Goal: Transaction & Acquisition: Obtain resource

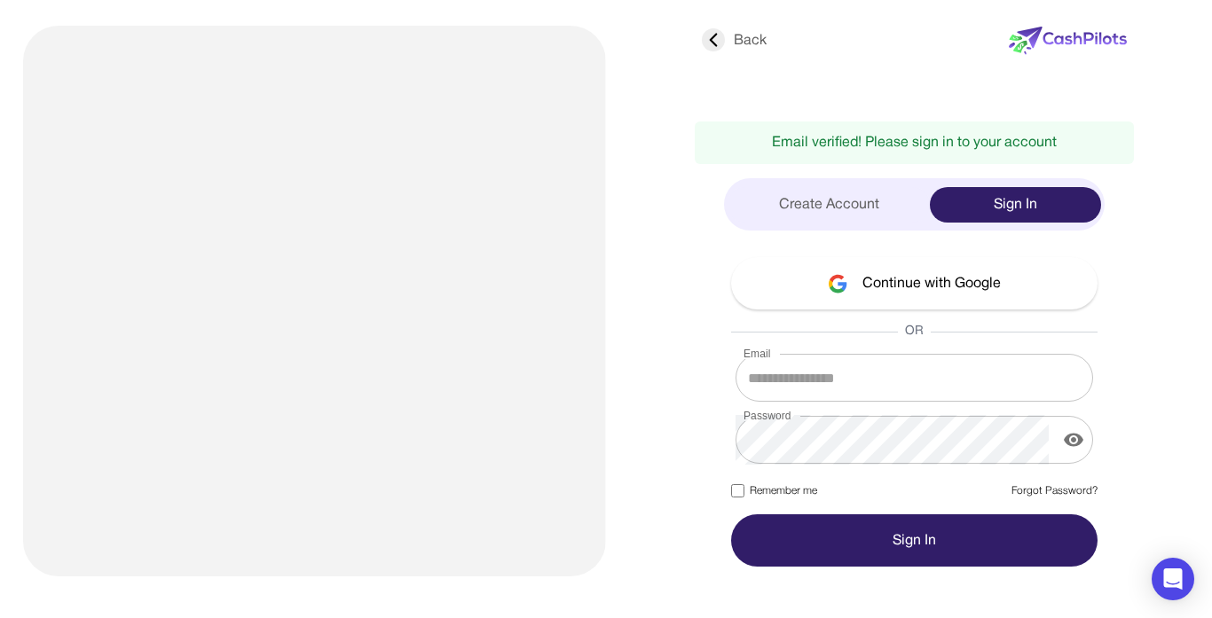
type input "**********"
click at [858, 283] on button "Continue with Google" at bounding box center [914, 283] width 366 height 52
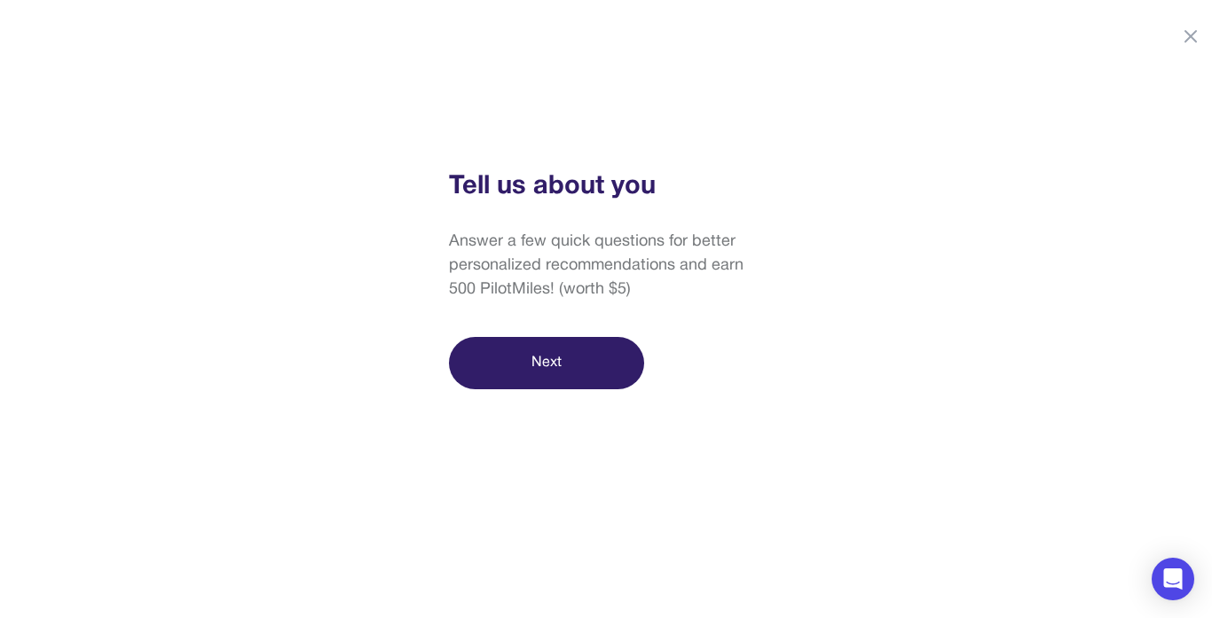
click at [557, 362] on button "Next" at bounding box center [546, 363] width 195 height 52
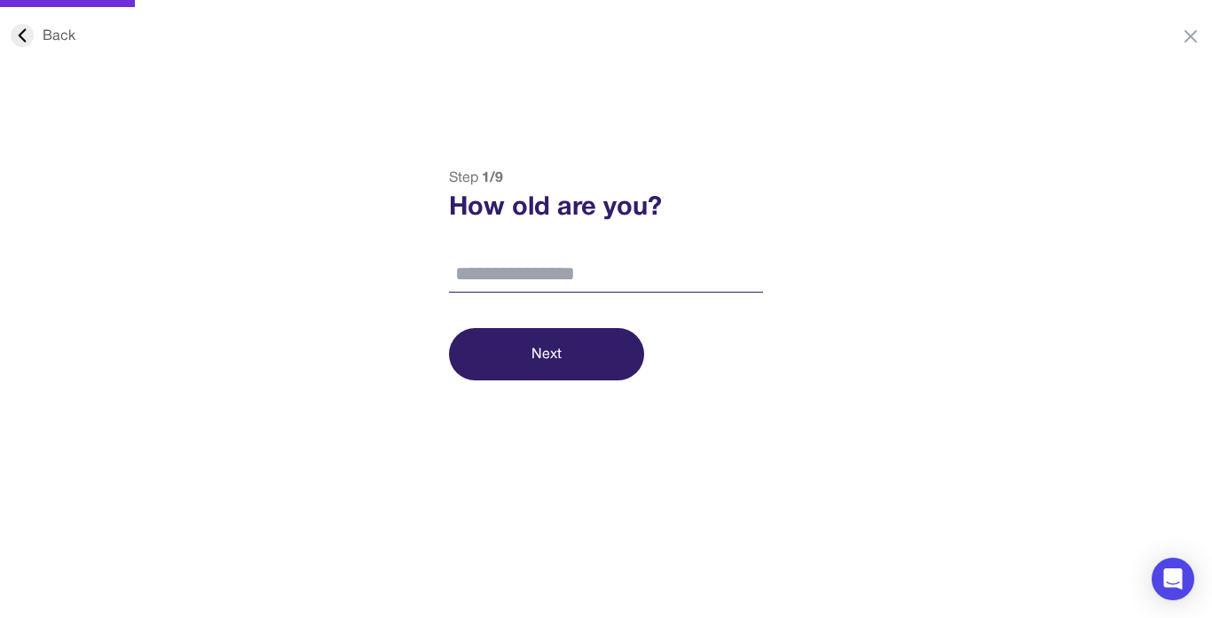
click at [547, 286] on input "number" at bounding box center [606, 274] width 314 height 37
type input "**"
click at [548, 332] on button "Next" at bounding box center [546, 354] width 195 height 52
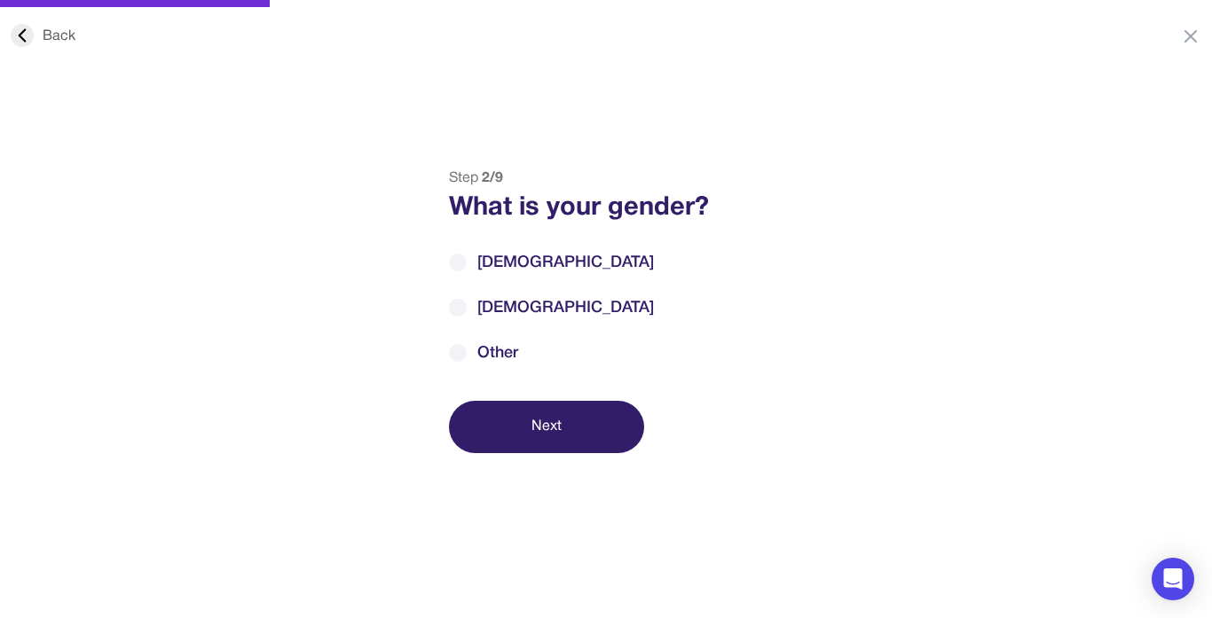
click at [495, 260] on span "Male" at bounding box center [565, 263] width 177 height 24
click at [513, 422] on button "Next" at bounding box center [546, 427] width 195 height 52
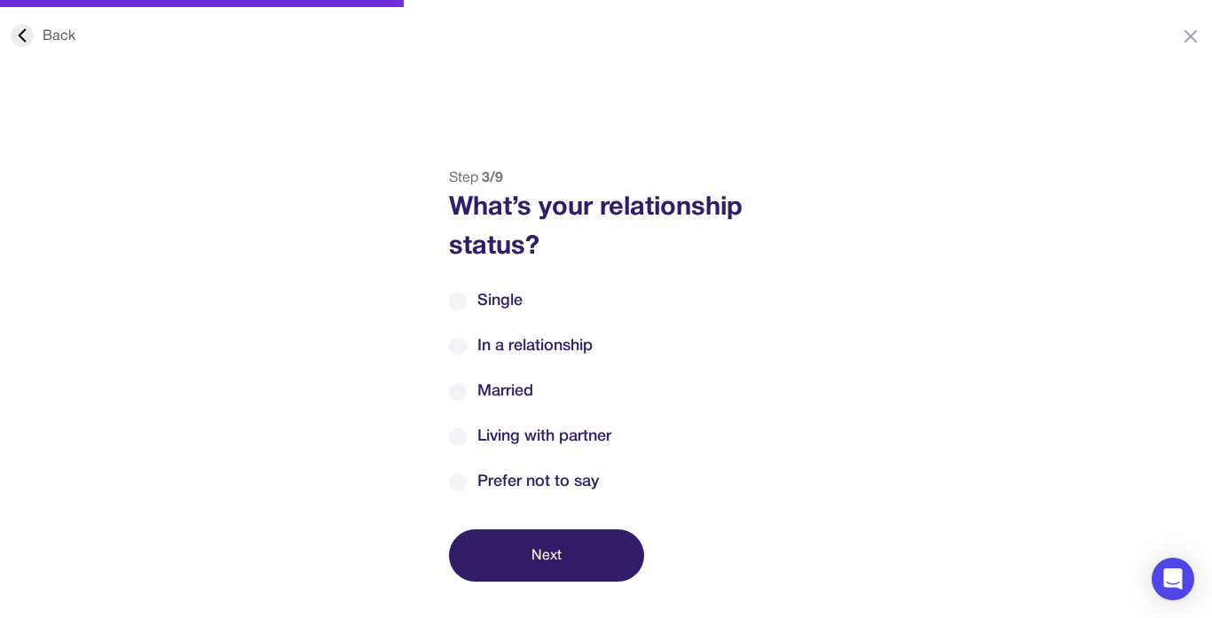
click at [500, 289] on span "Single" at bounding box center [499, 301] width 45 height 24
click at [532, 567] on button "Next" at bounding box center [546, 556] width 195 height 52
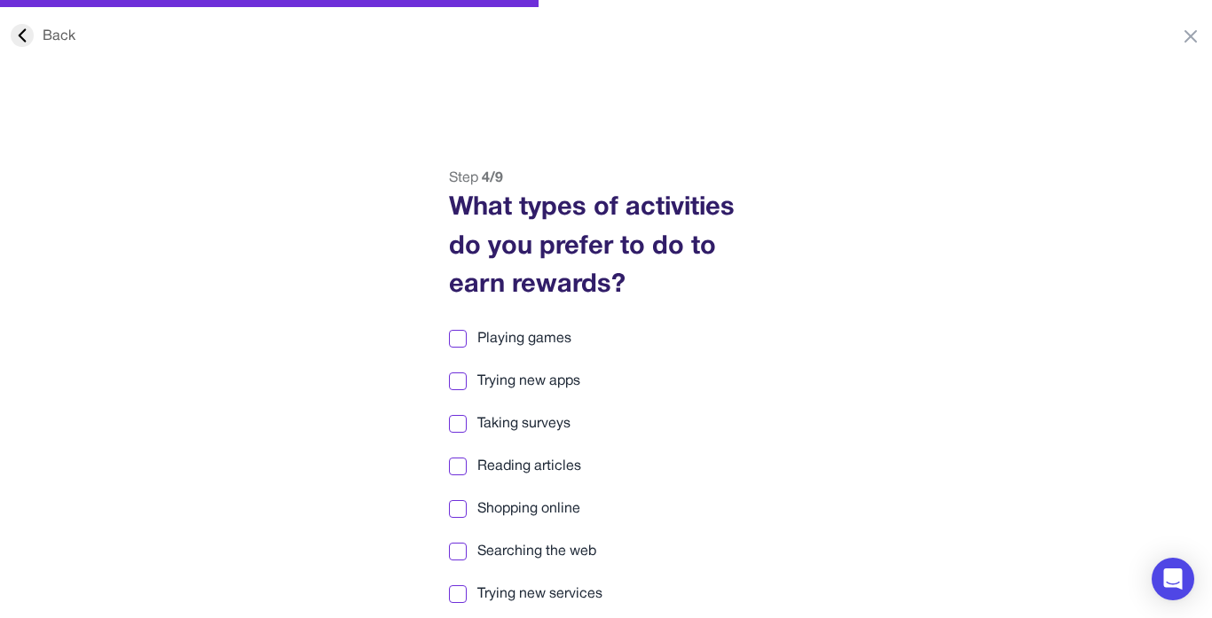
click at [509, 344] on span "Playing games" at bounding box center [524, 338] width 94 height 21
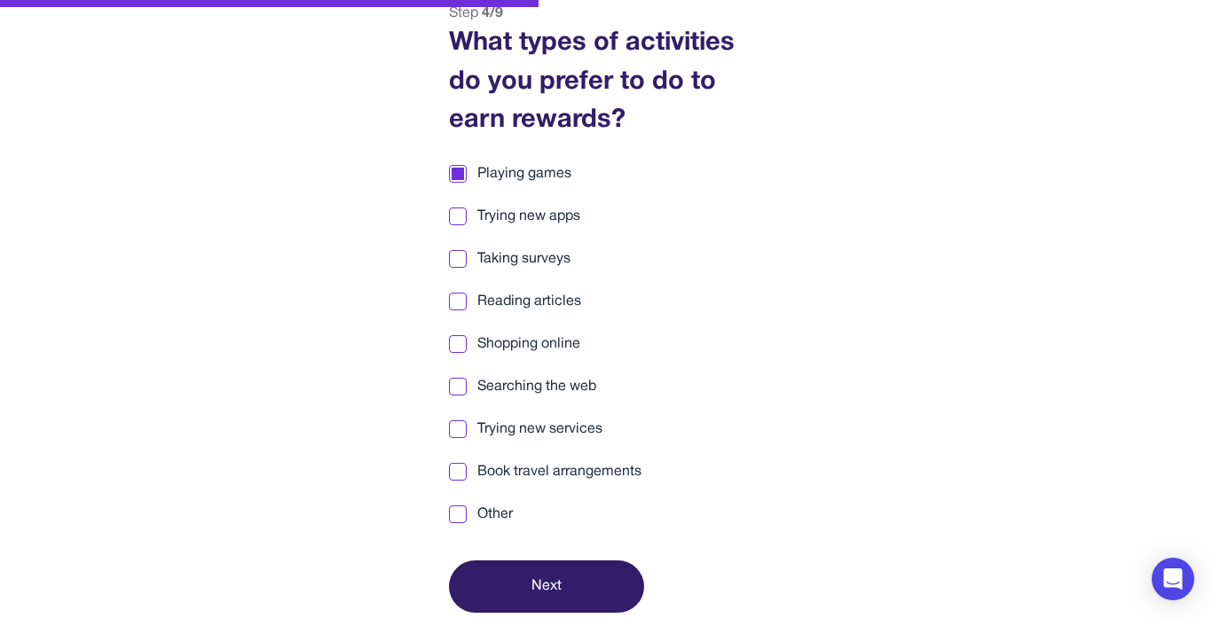
scroll to position [168, 0]
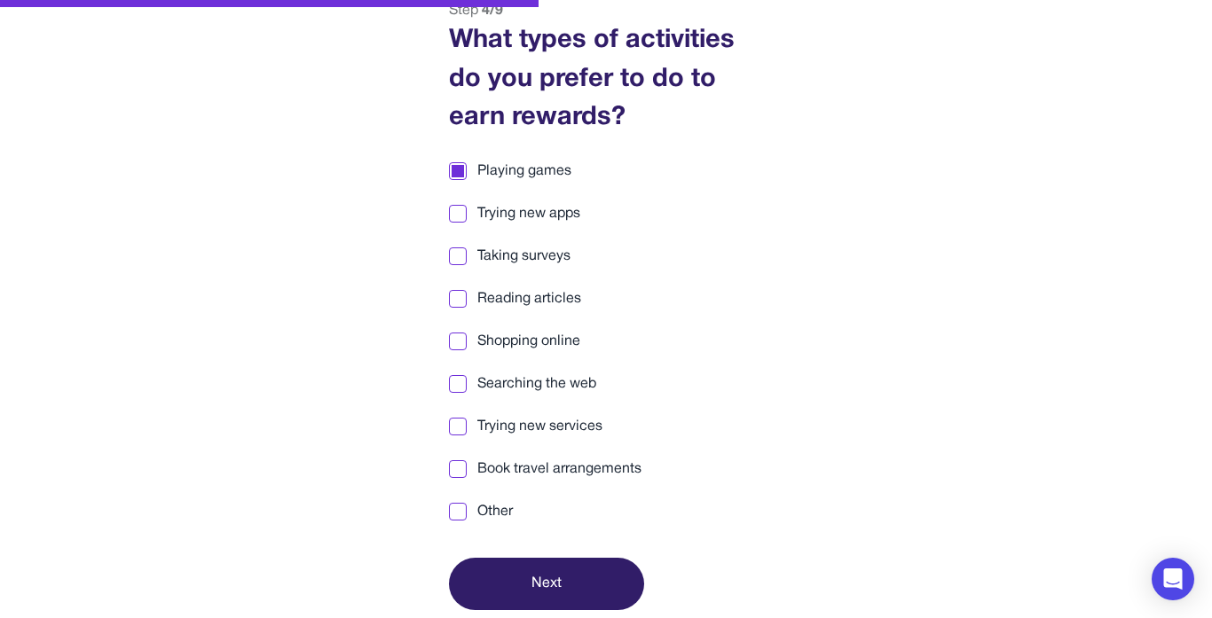
click at [566, 590] on button "Next" at bounding box center [546, 584] width 195 height 52
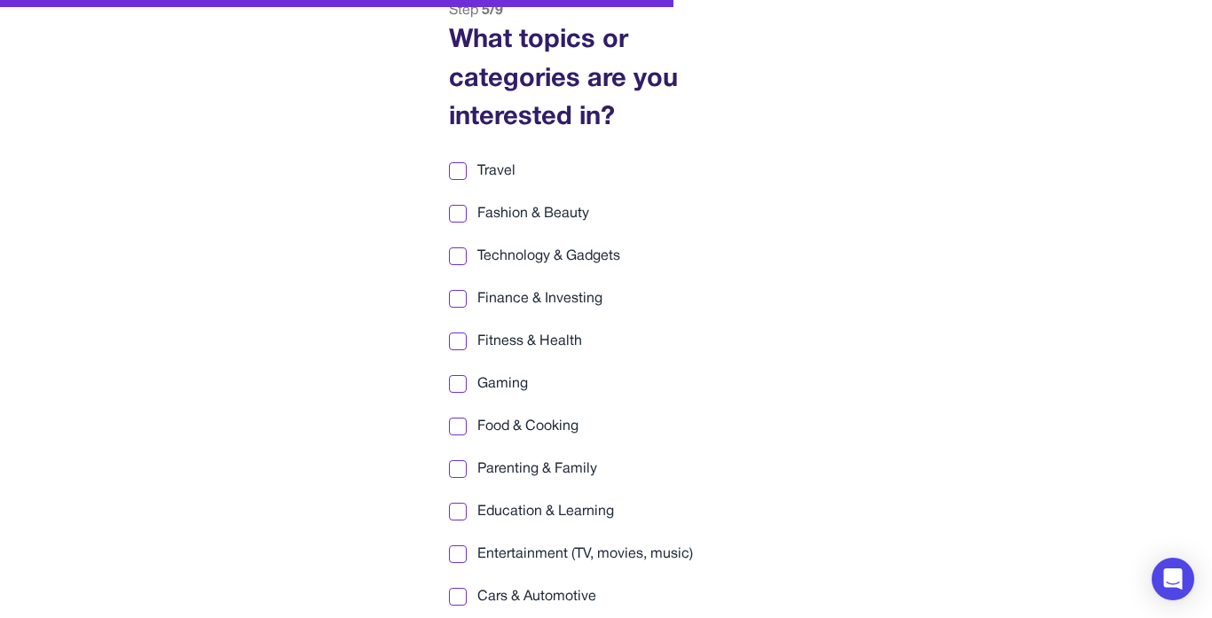
click at [473, 174] on label "Travel" at bounding box center [606, 171] width 314 height 21
click at [472, 300] on label "Finance & Investing" at bounding box center [606, 298] width 314 height 21
click at [461, 388] on div at bounding box center [458, 384] width 12 height 12
click at [461, 335] on div at bounding box center [458, 341] width 12 height 12
click at [467, 426] on label "Food & Cooking" at bounding box center [606, 426] width 314 height 21
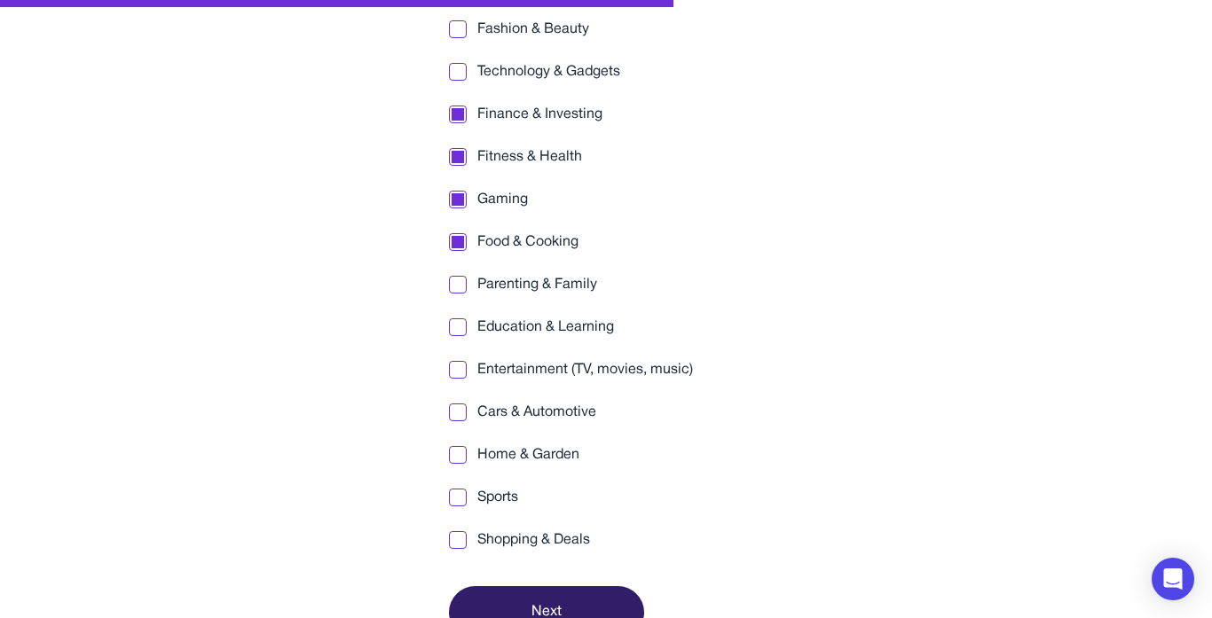
scroll to position [354, 0]
click at [508, 485] on span "Sports" at bounding box center [497, 495] width 41 height 21
click at [559, 364] on span "Entertainment (TV, movies, music)" at bounding box center [585, 368] width 216 height 21
click at [555, 592] on button "Next" at bounding box center [546, 611] width 195 height 52
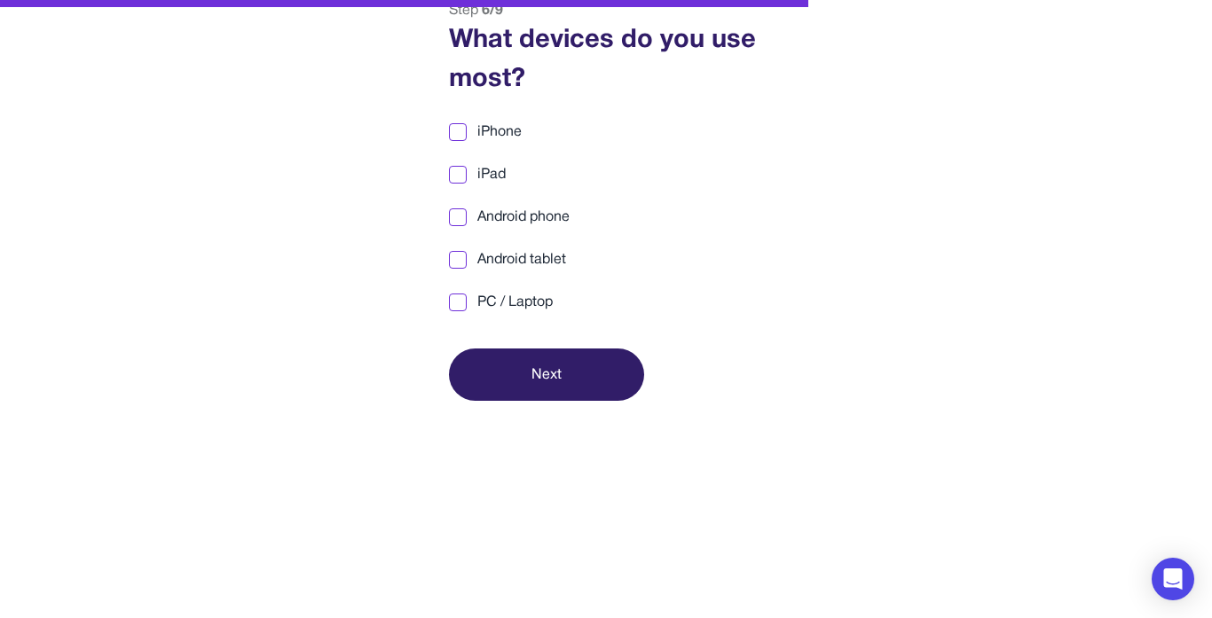
scroll to position [168, 0]
click at [475, 305] on label "PC / Laptop" at bounding box center [606, 302] width 314 height 21
click at [476, 214] on label "Android phone" at bounding box center [606, 217] width 314 height 21
click at [502, 357] on button "Next" at bounding box center [546, 375] width 195 height 52
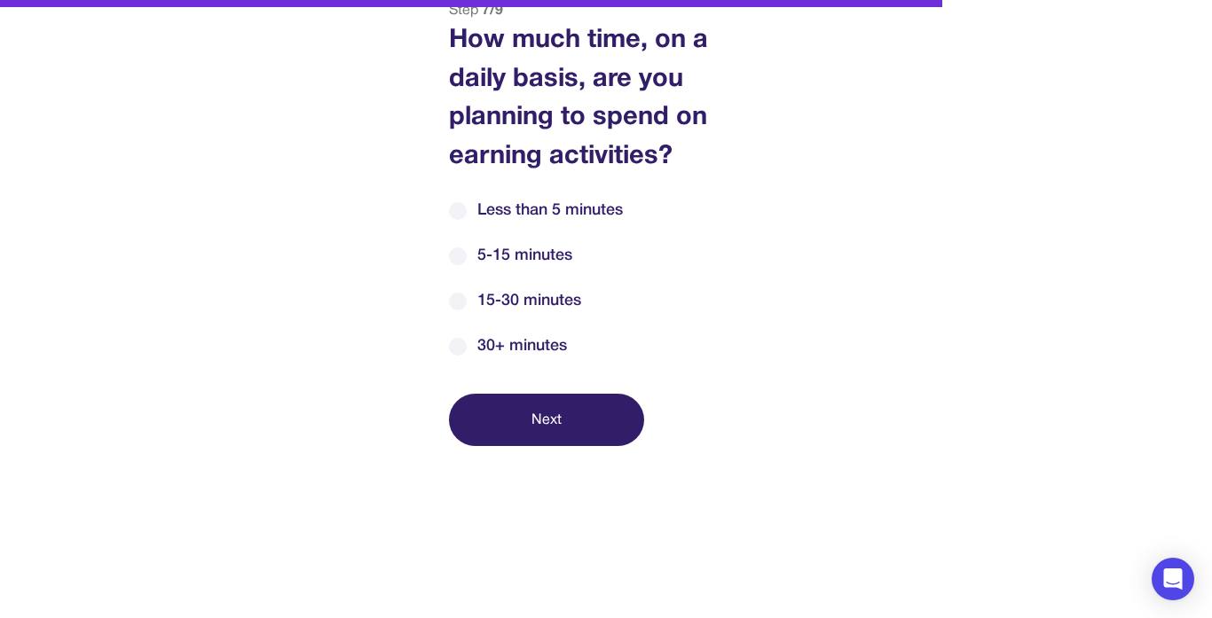
click at [500, 351] on span "30+ minutes" at bounding box center [522, 347] width 90 height 24
click at [517, 408] on button "Next" at bounding box center [546, 420] width 195 height 52
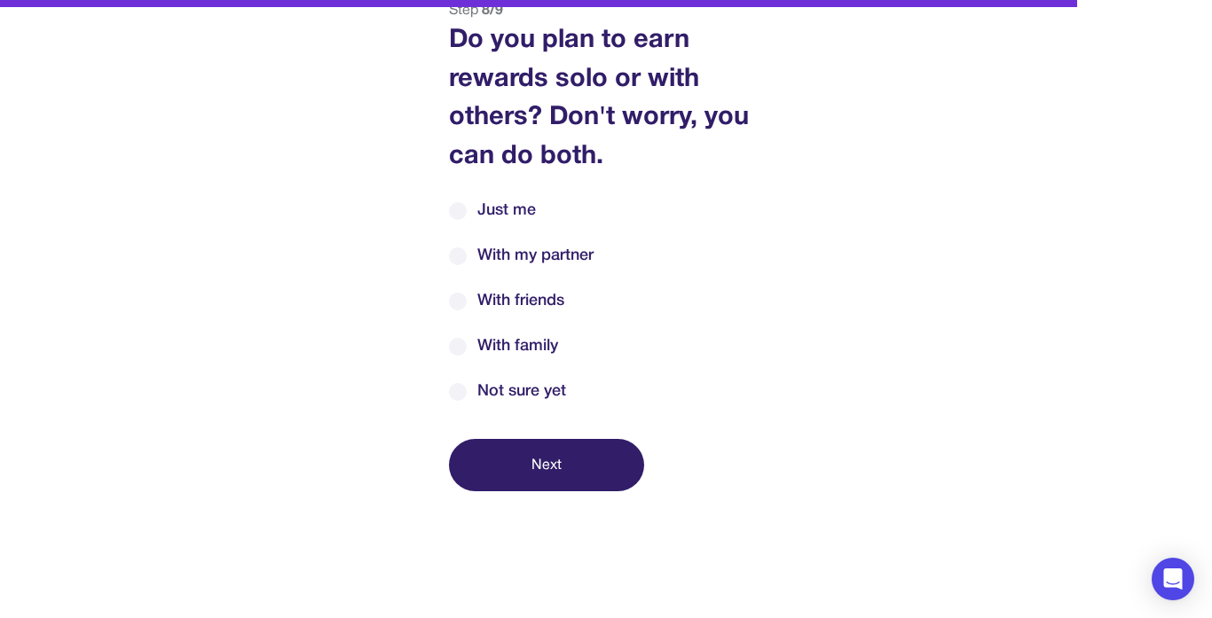
click at [500, 216] on span "Just me" at bounding box center [506, 211] width 59 height 24
click at [537, 455] on button "Next" at bounding box center [546, 465] width 195 height 52
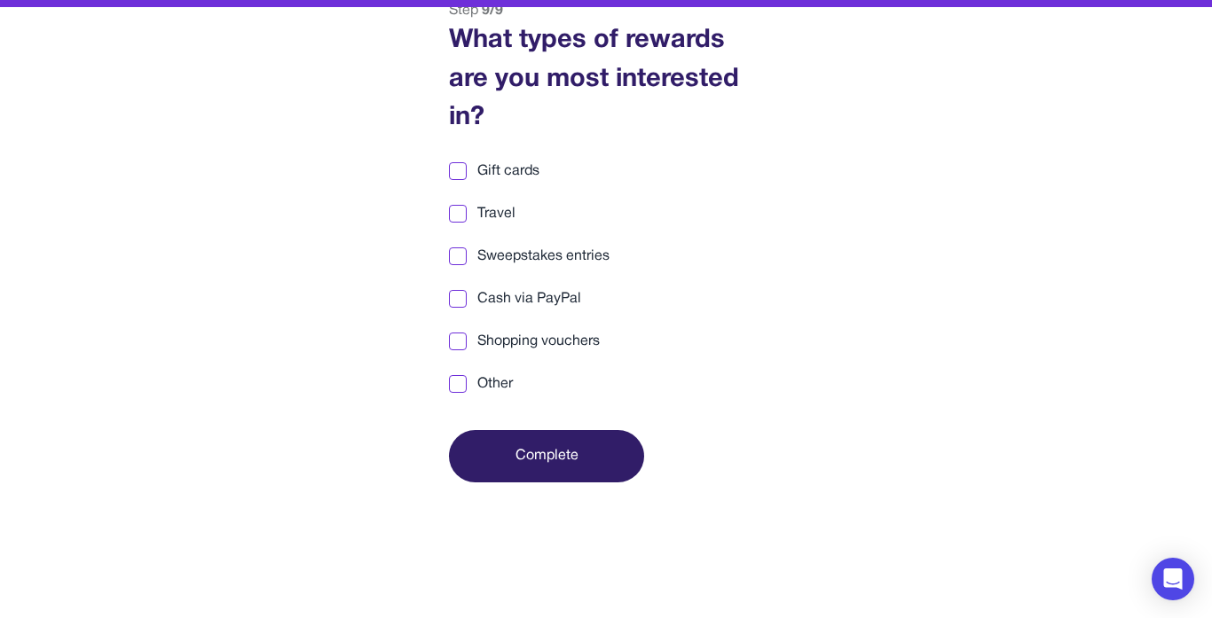
click at [490, 174] on span "Gift cards" at bounding box center [508, 171] width 62 height 21
click at [485, 203] on span "Travel" at bounding box center [496, 213] width 38 height 21
click at [495, 299] on span "Cash via PayPal" at bounding box center [529, 298] width 104 height 21
click at [489, 257] on span "Sweepstakes entries" at bounding box center [543, 256] width 132 height 21
click at [490, 381] on span "Other" at bounding box center [494, 384] width 35 height 21
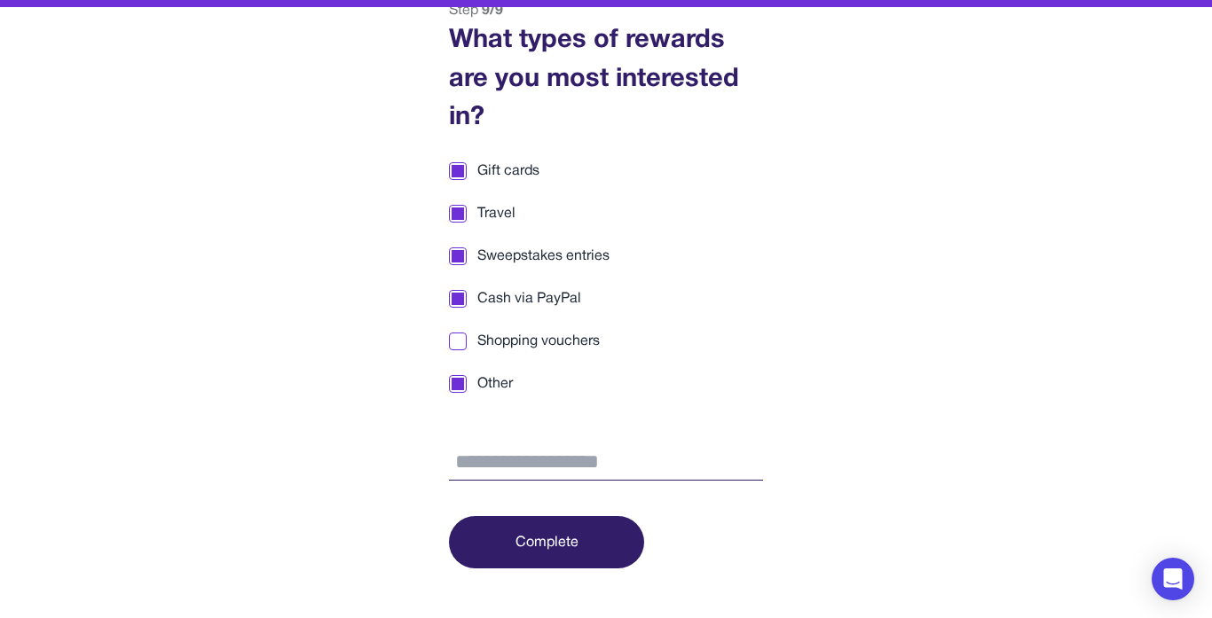
click at [500, 331] on span "Shopping vouchers" at bounding box center [538, 341] width 122 height 21
click at [524, 452] on input "text" at bounding box center [606, 463] width 314 height 37
type input "*****"
click at [587, 527] on button "Complete" at bounding box center [546, 542] width 195 height 52
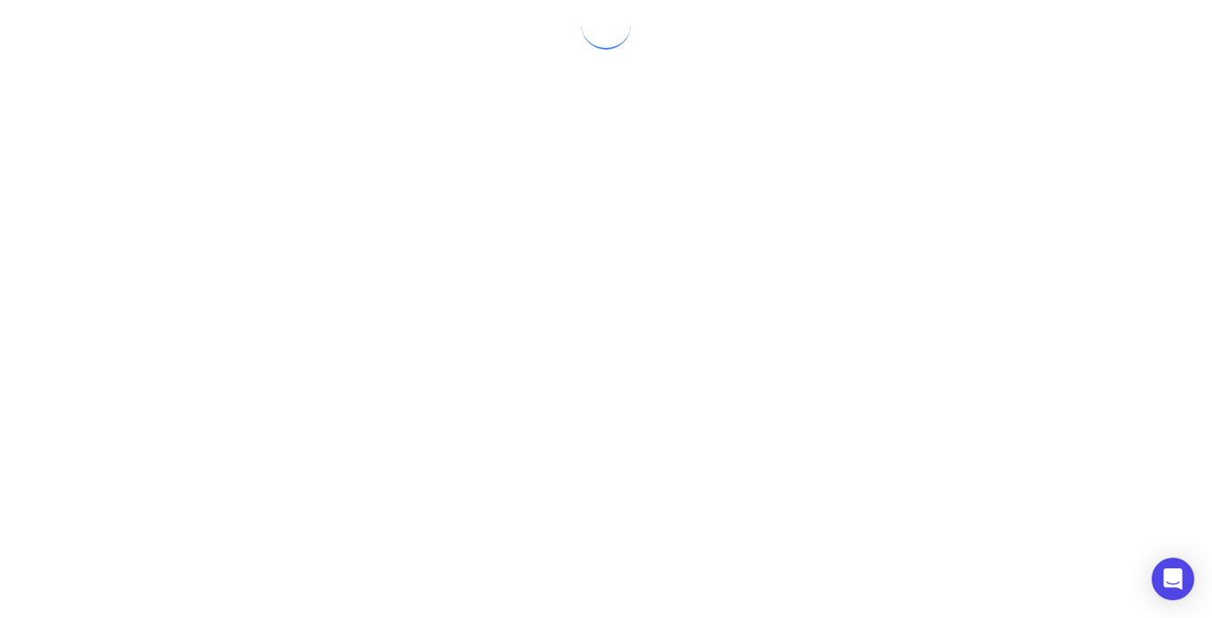
scroll to position [0, 0]
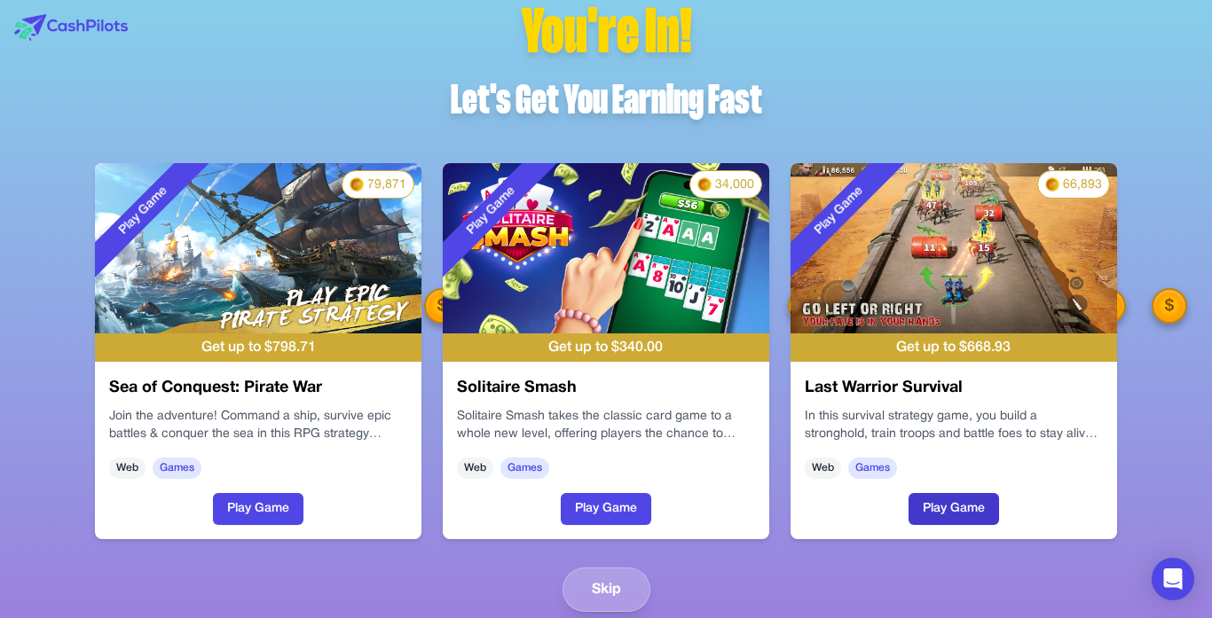
click at [941, 509] on button "Play Game" at bounding box center [954, 509] width 91 height 32
click at [624, 597] on button "Skip" at bounding box center [607, 590] width 88 height 44
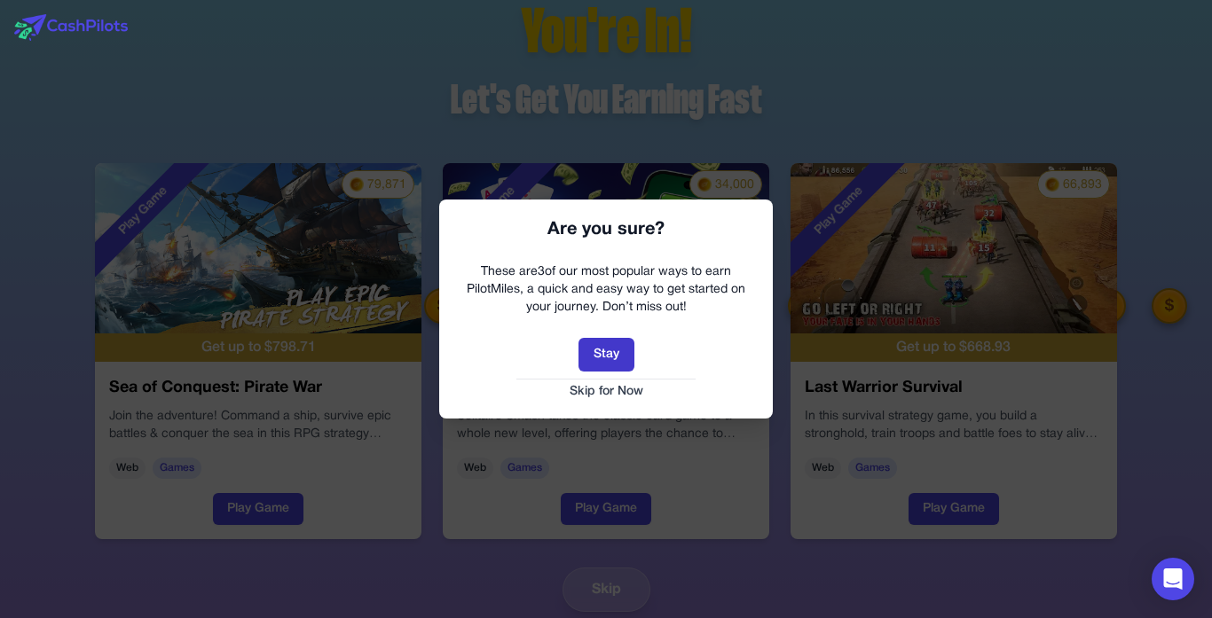
click at [604, 351] on button "Stay" at bounding box center [607, 355] width 56 height 34
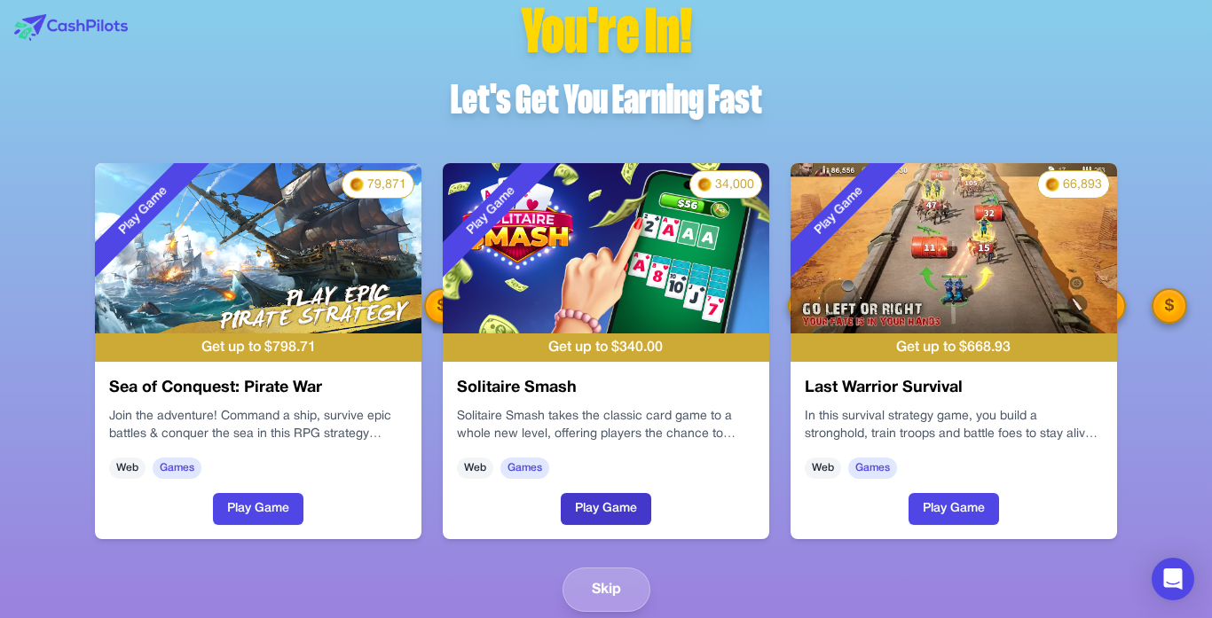
click at [603, 501] on button "Play Game" at bounding box center [606, 509] width 91 height 32
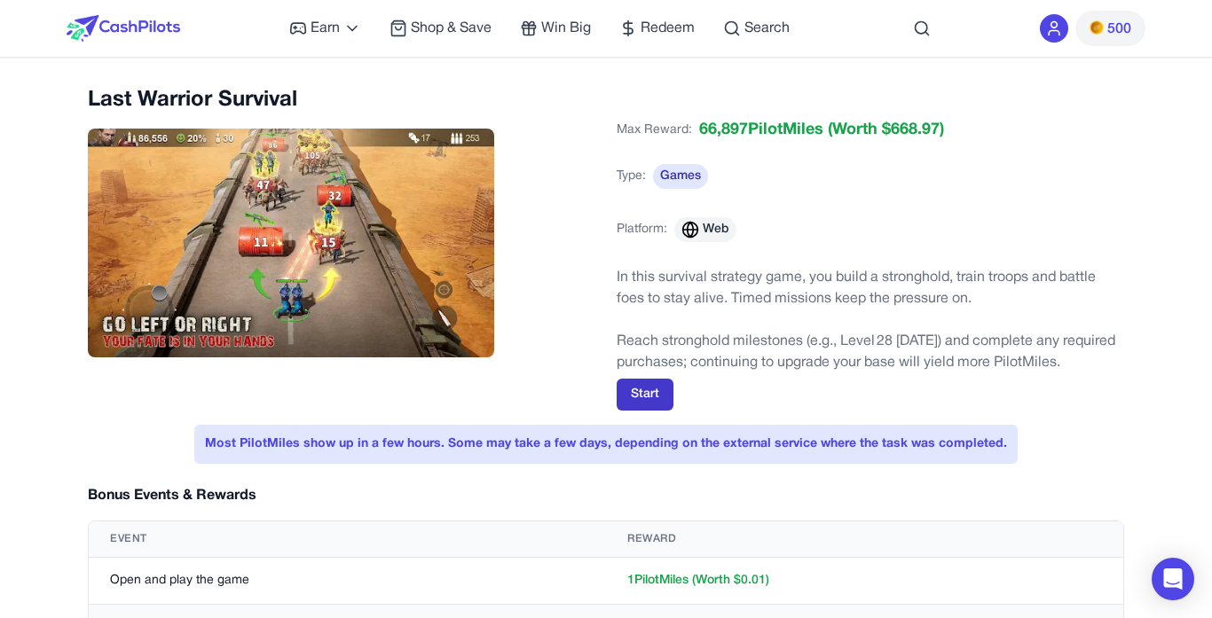
click at [658, 397] on button "Start" at bounding box center [645, 395] width 57 height 32
click at [182, 32] on div "Earn Play Games Enjoy fun games and earn Try New App Test new app for rewards T…" at bounding box center [606, 28] width 1079 height 57
click at [677, 31] on span "Redeem" at bounding box center [668, 28] width 54 height 21
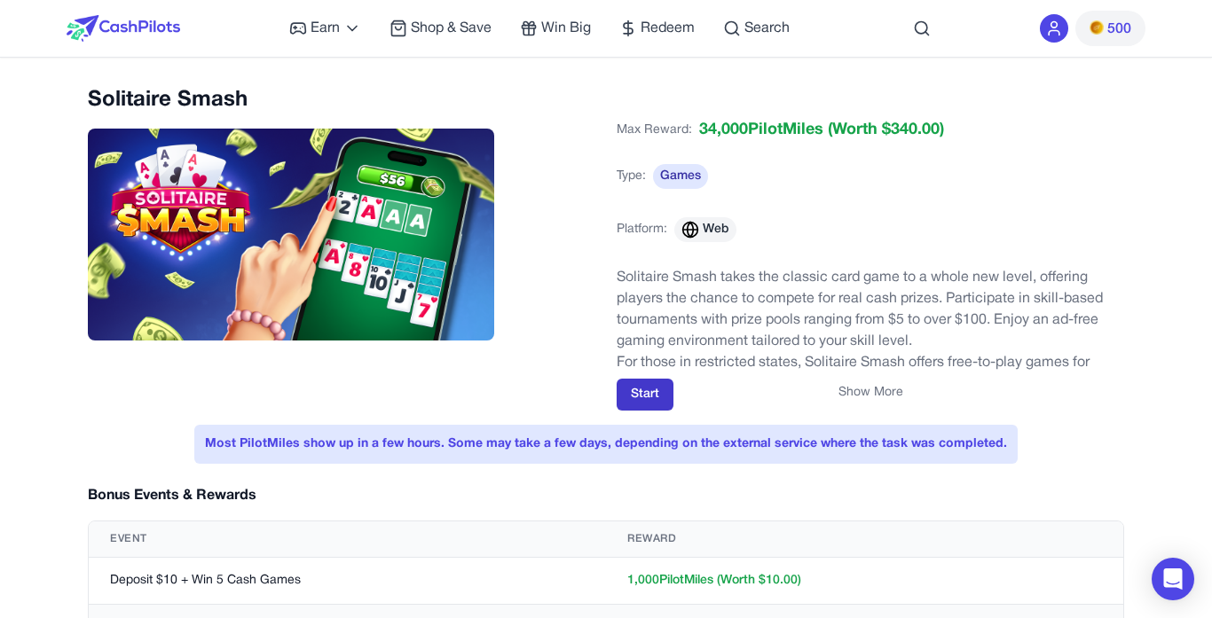
click at [649, 393] on button "Start" at bounding box center [645, 395] width 57 height 32
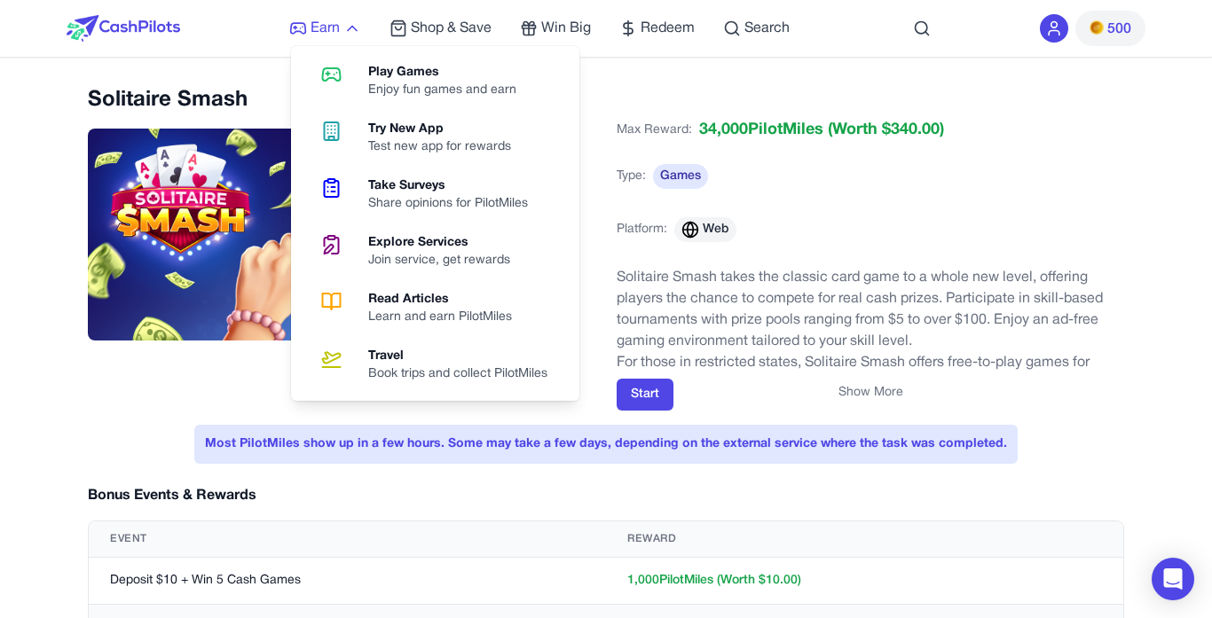
click at [332, 32] on span "Earn" at bounding box center [325, 28] width 29 height 21
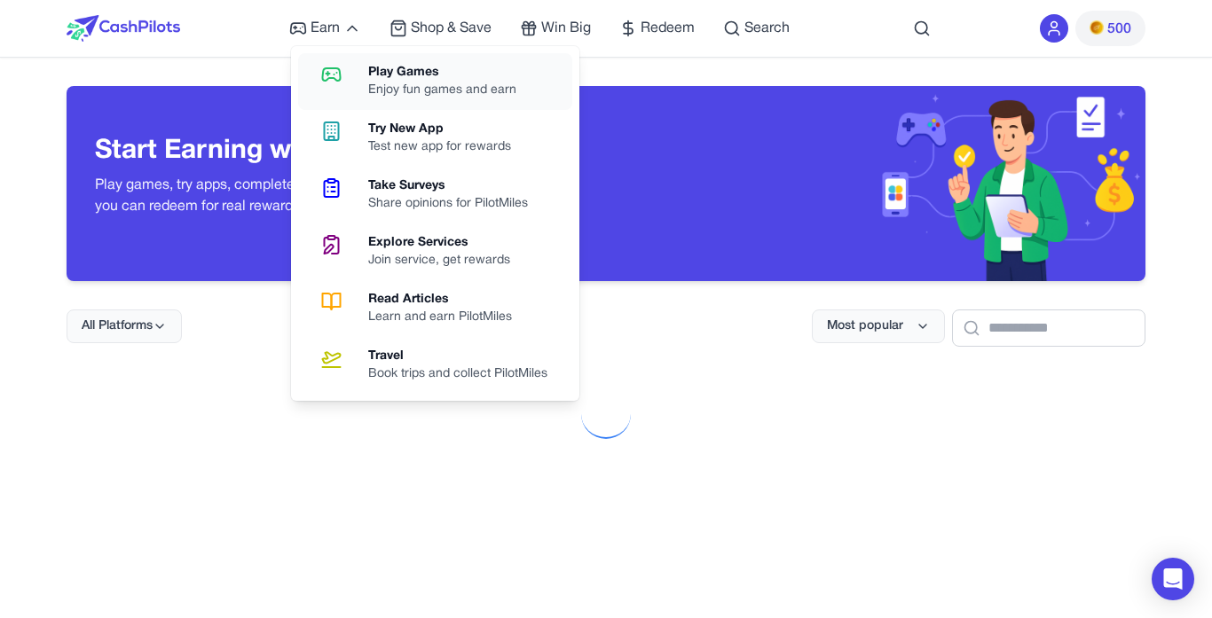
click at [349, 70] on icon at bounding box center [331, 74] width 45 height 21
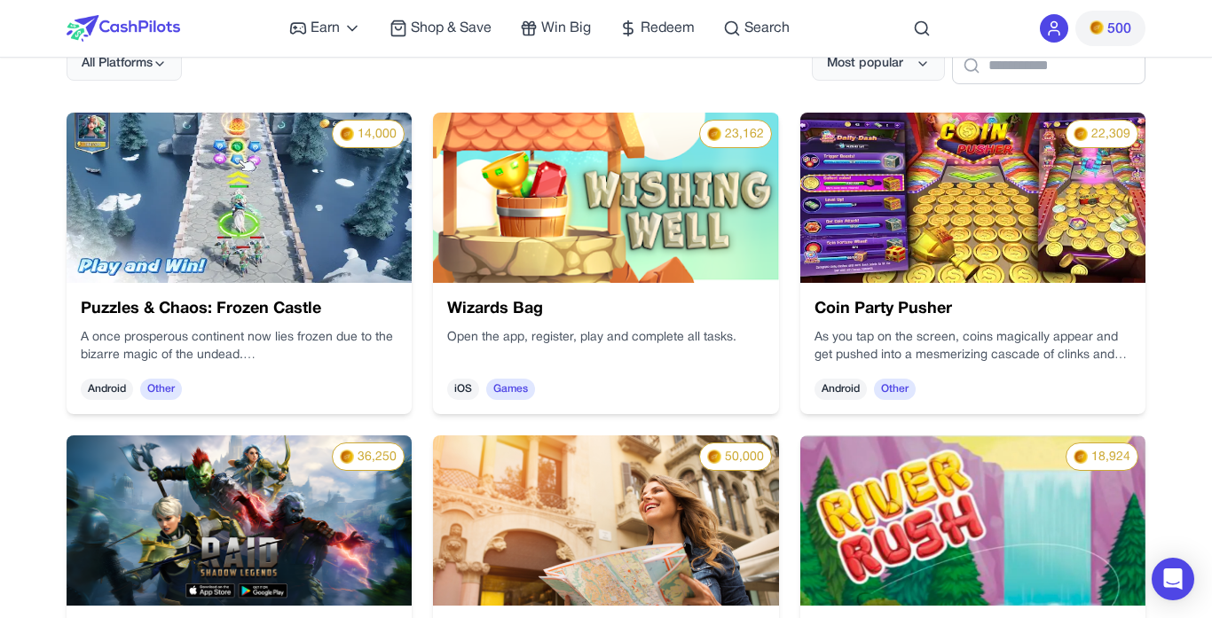
scroll to position [223, 0]
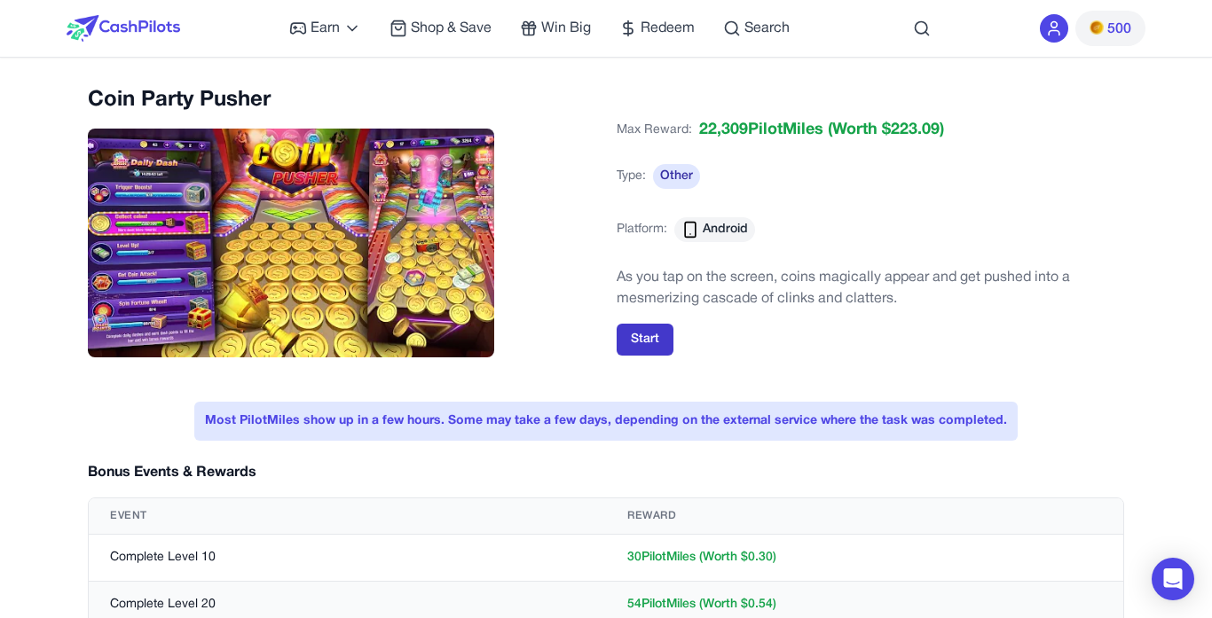
click at [659, 352] on button "Start" at bounding box center [645, 340] width 57 height 32
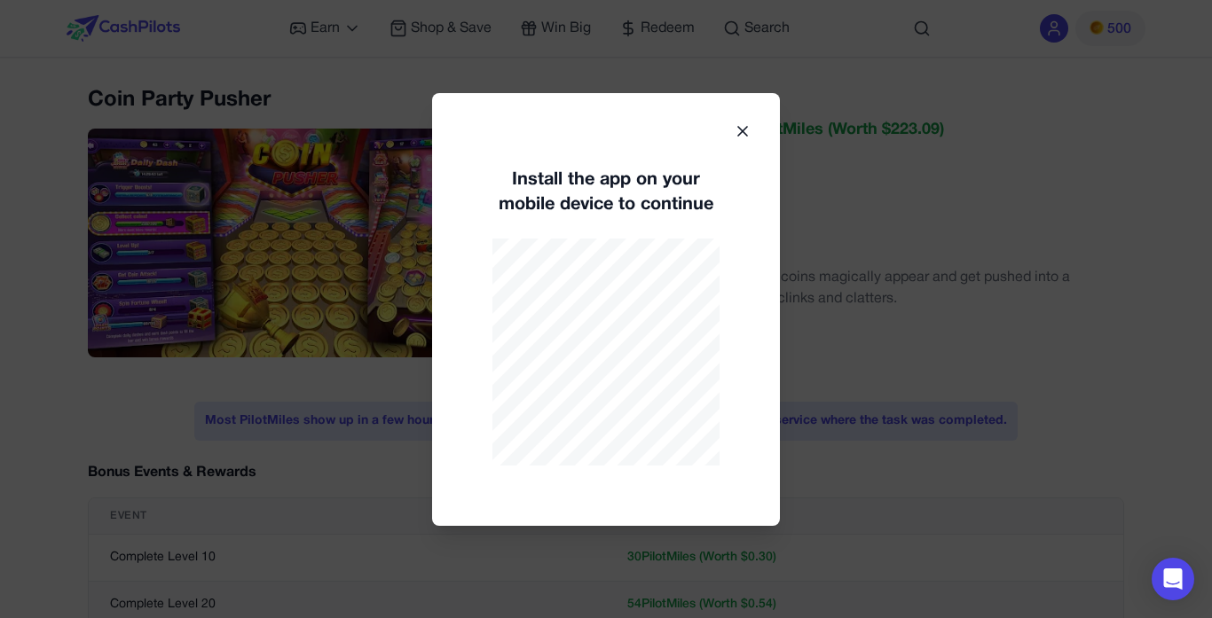
click at [737, 137] on icon at bounding box center [743, 131] width 18 height 18
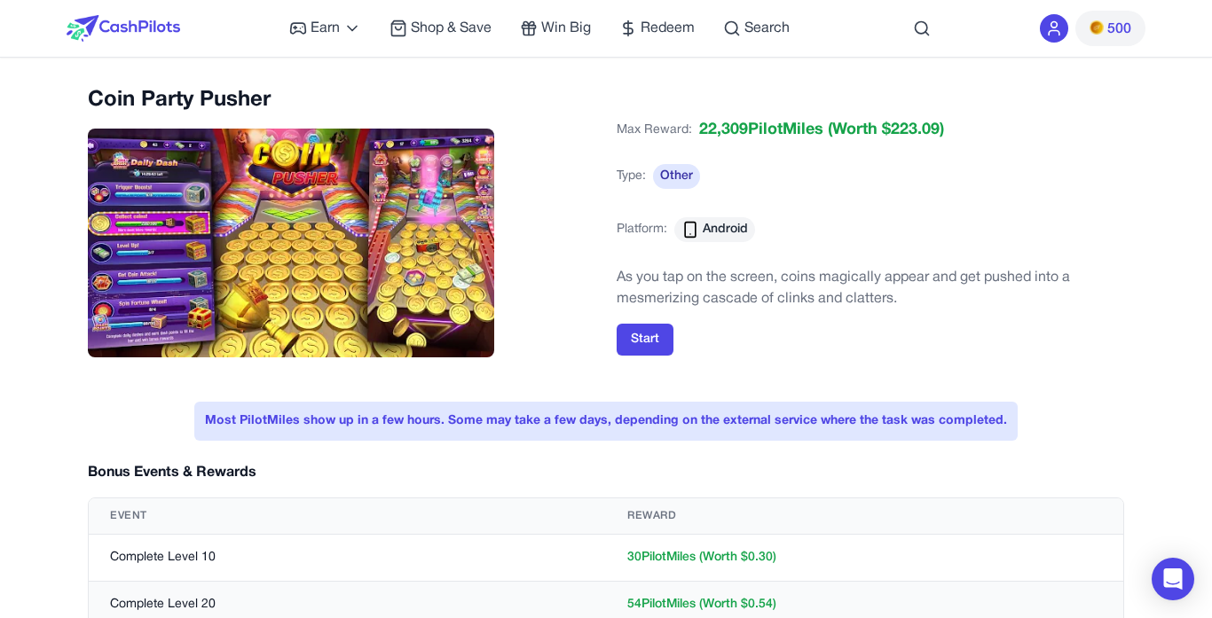
click at [1108, 22] on span "500" at bounding box center [1119, 29] width 24 height 21
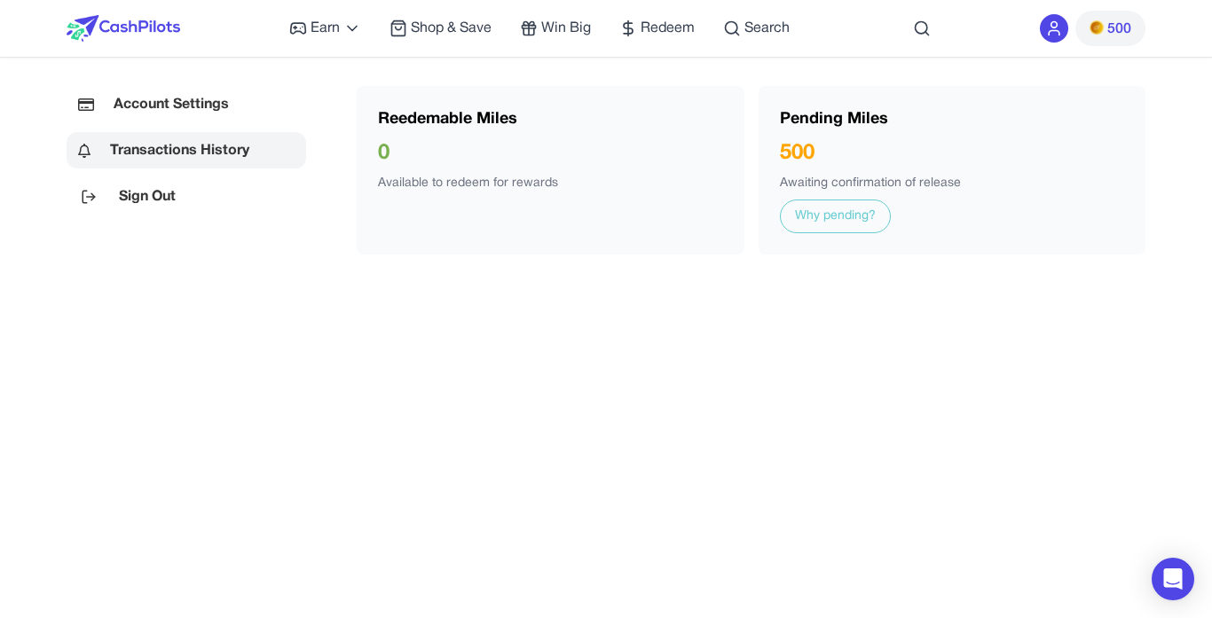
click at [298, 41] on div "Earn Play Games Enjoy fun games and earn Try New App Test new app for rewards T…" at bounding box center [539, 28] width 500 height 57
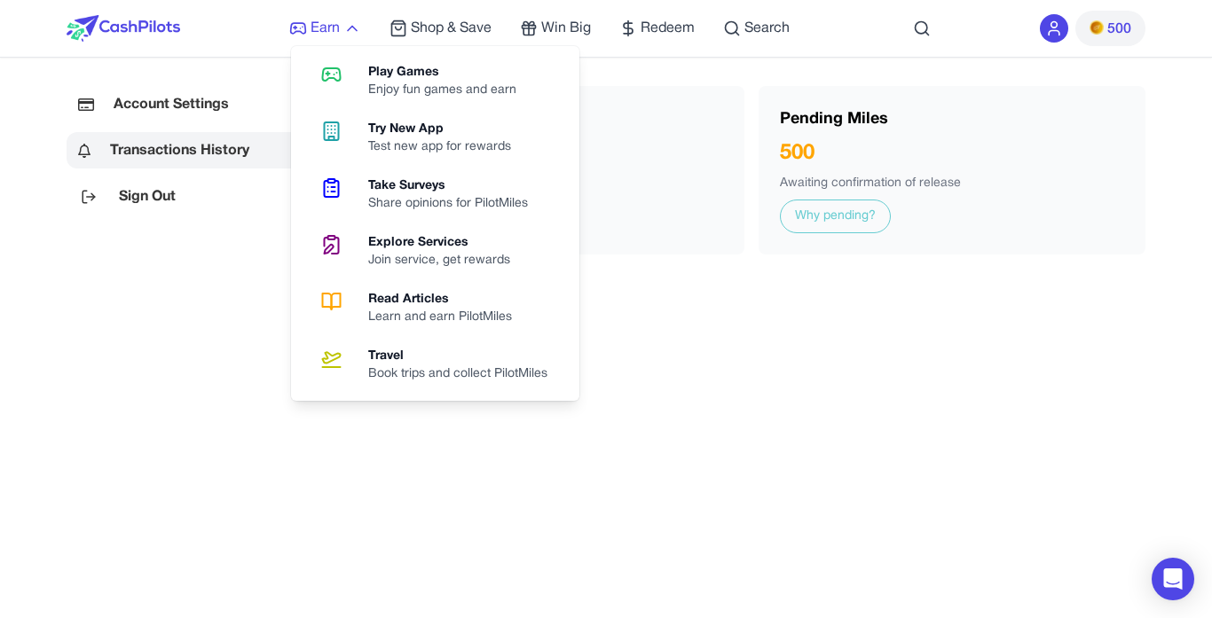
click at [309, 29] on link "Earn" at bounding box center [325, 28] width 72 height 21
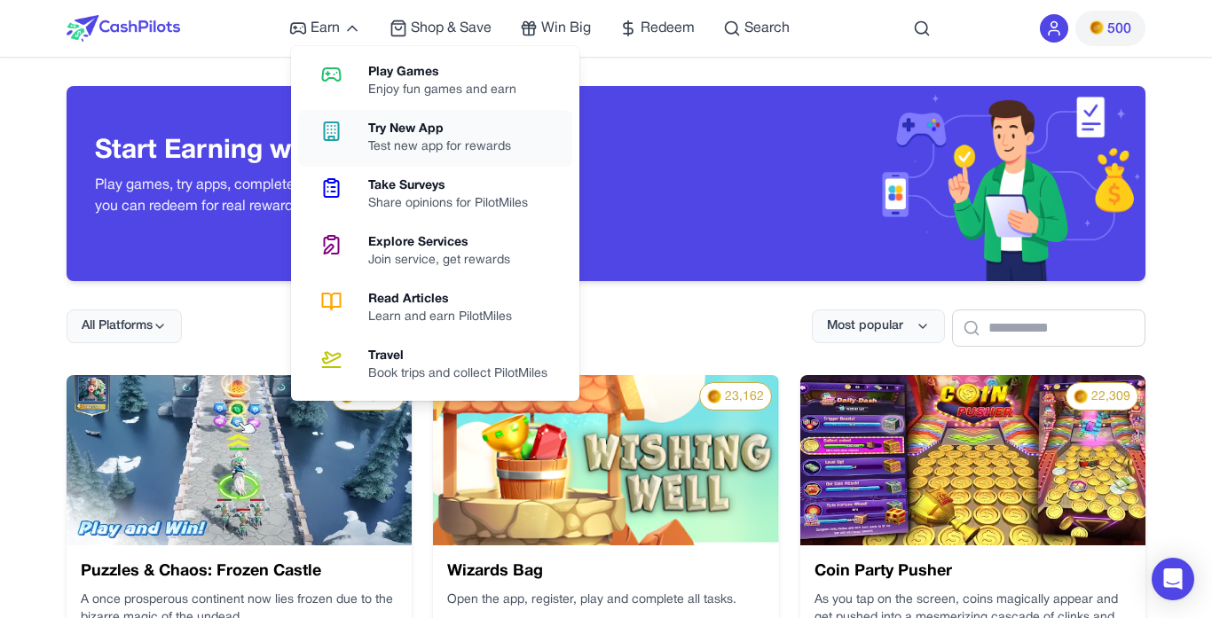
click at [375, 145] on div "Test new app for rewards" at bounding box center [446, 147] width 157 height 18
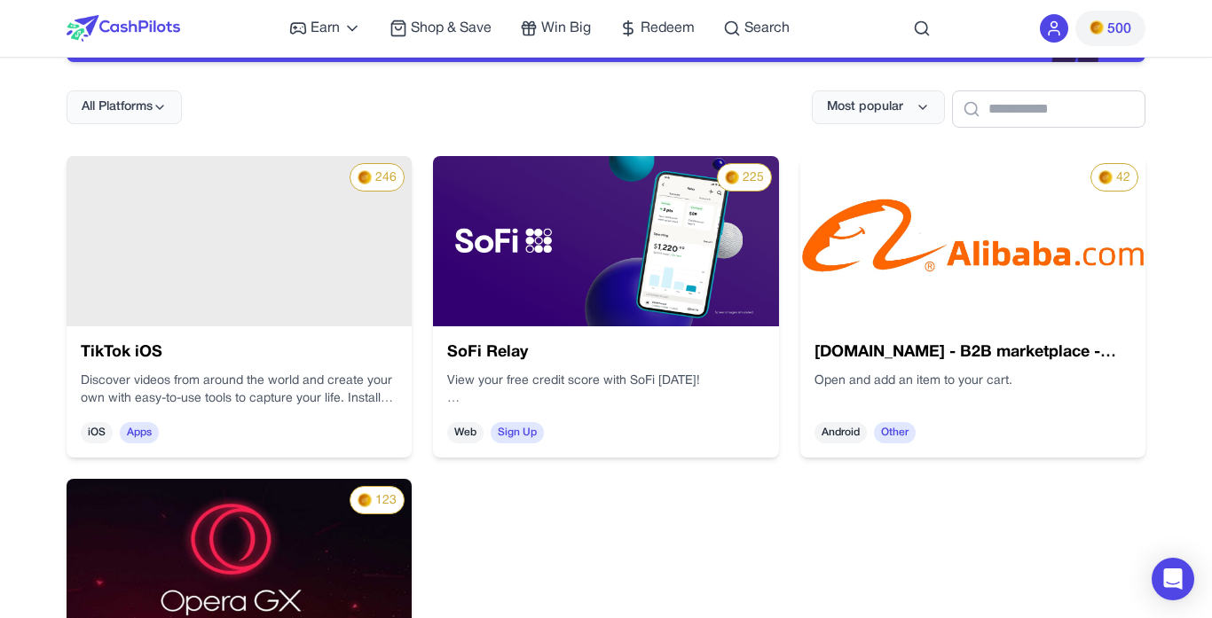
scroll to position [210, 0]
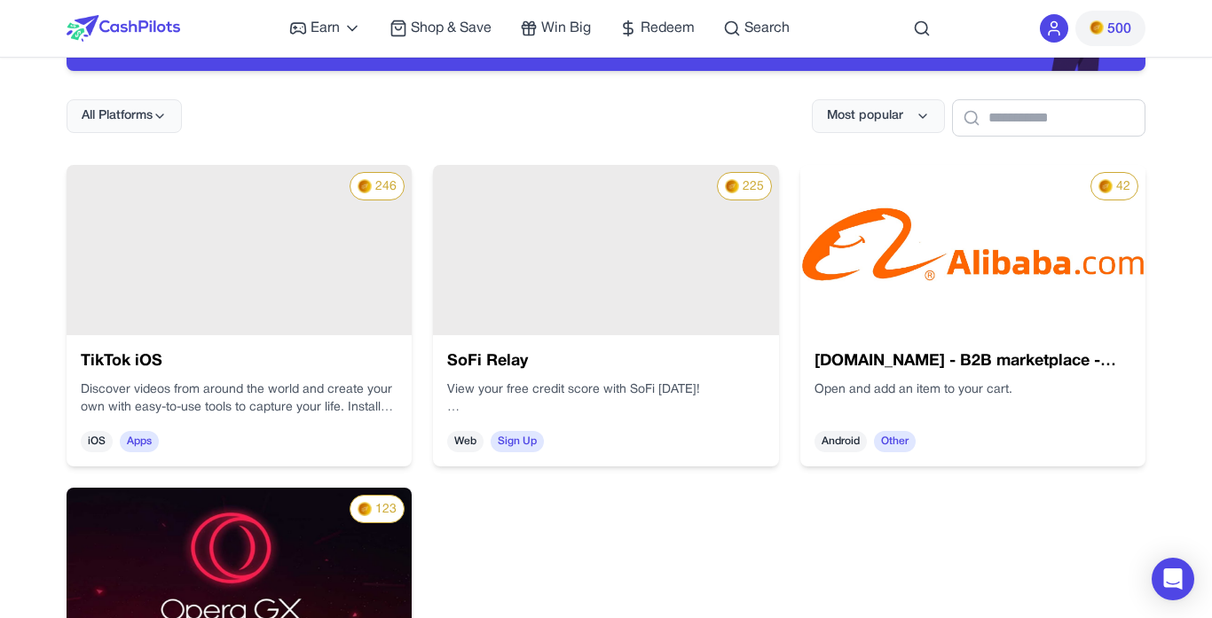
click at [371, 244] on div "246" at bounding box center [239, 250] width 345 height 170
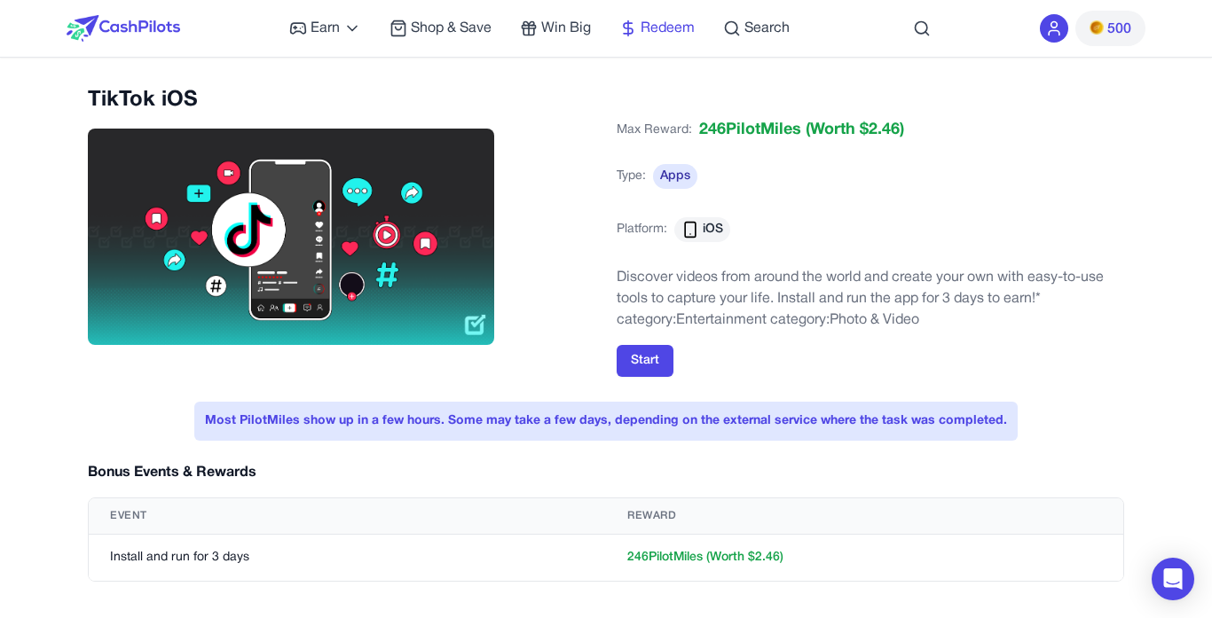
click at [639, 28] on link "Redeem" at bounding box center [656, 28] width 75 height 21
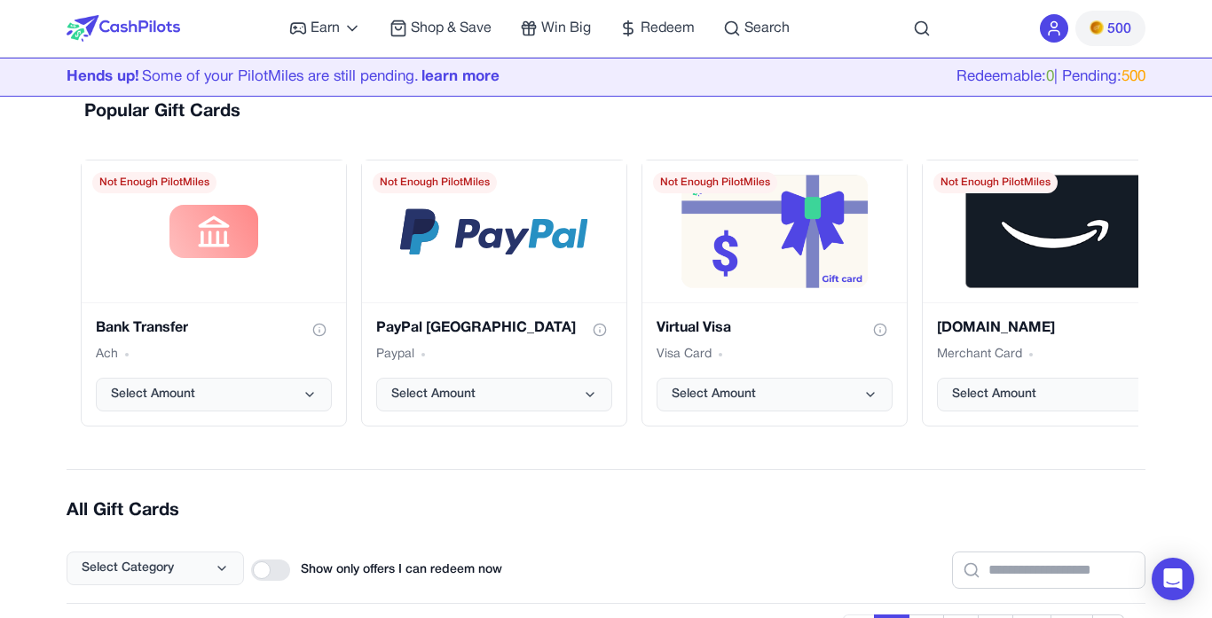
scroll to position [205, 0]
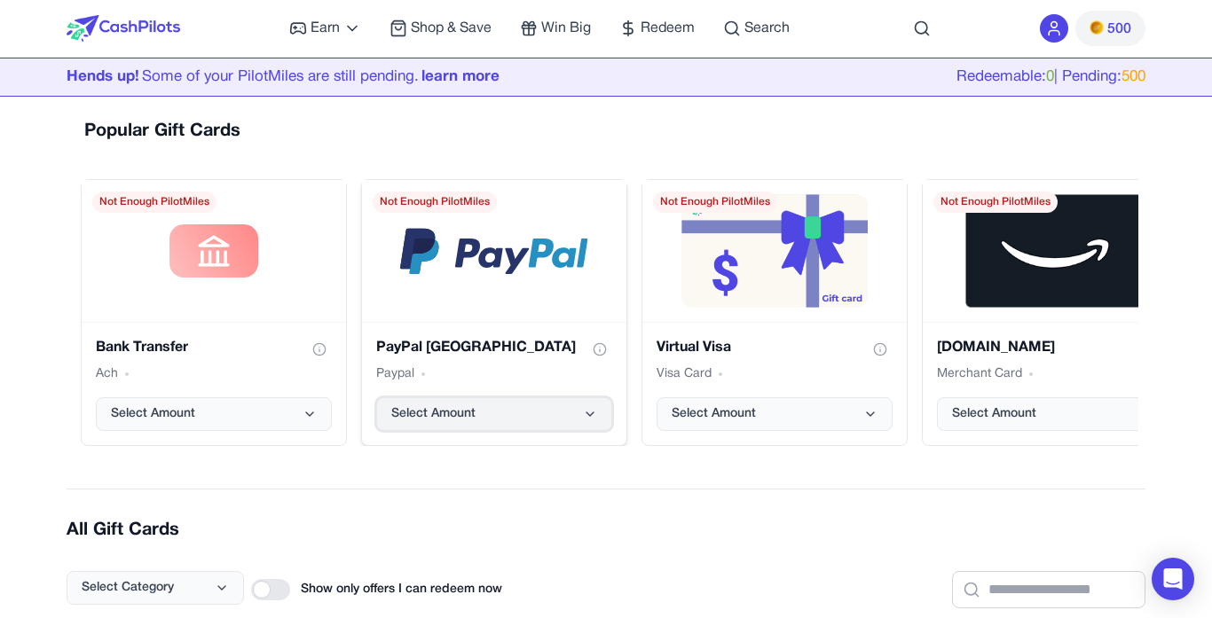
click at [563, 414] on button "Select Amount" at bounding box center [494, 415] width 236 height 34
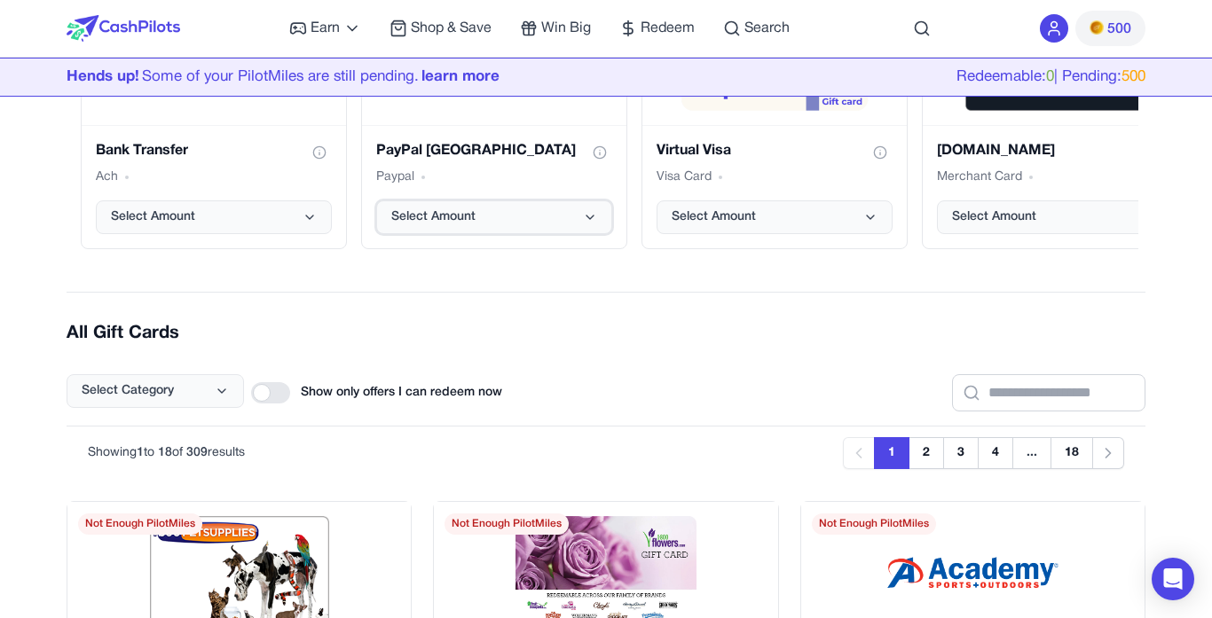
scroll to position [464, 0]
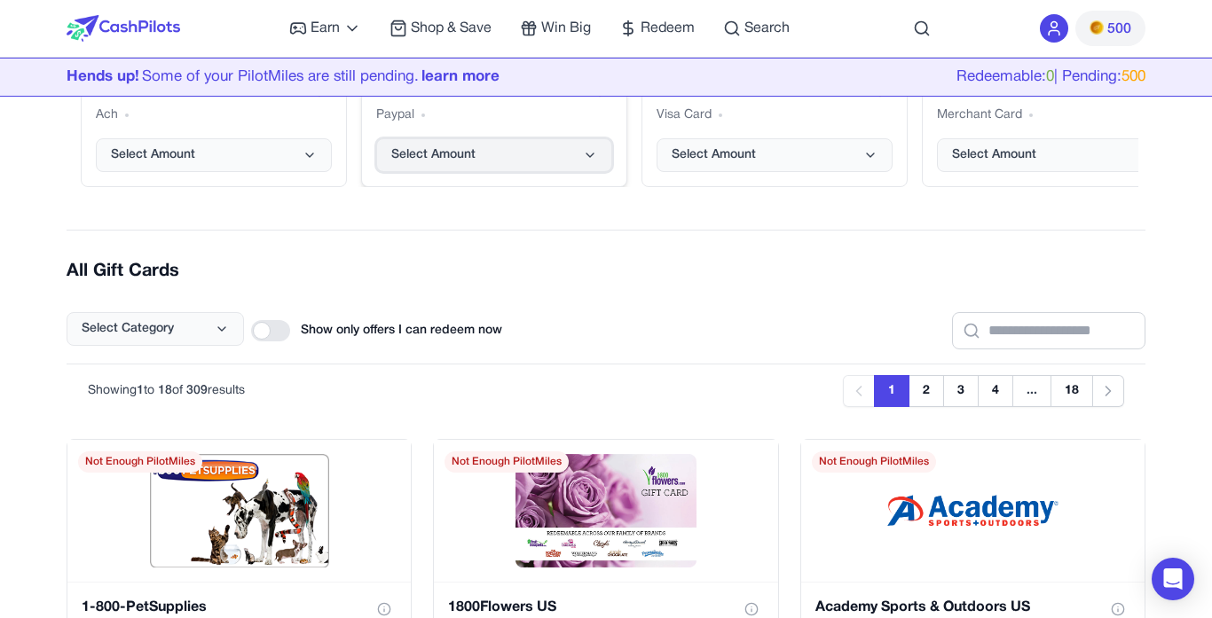
click at [520, 149] on button "Select Amount" at bounding box center [494, 155] width 236 height 34
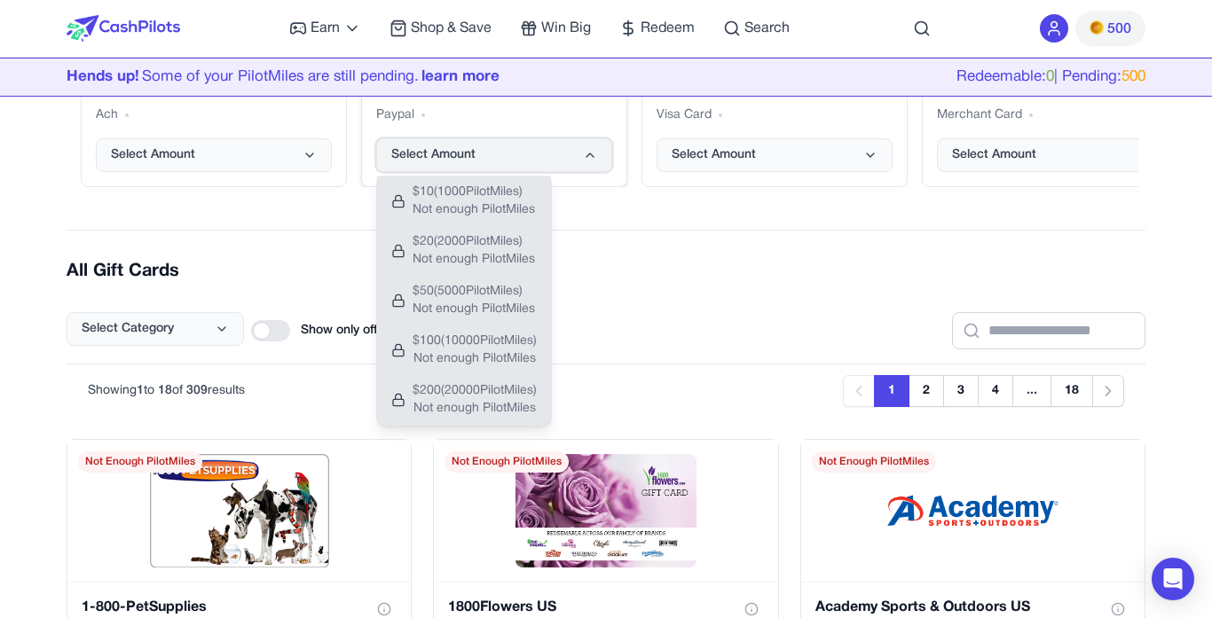
click at [520, 149] on button "Select Amount" at bounding box center [494, 155] width 236 height 34
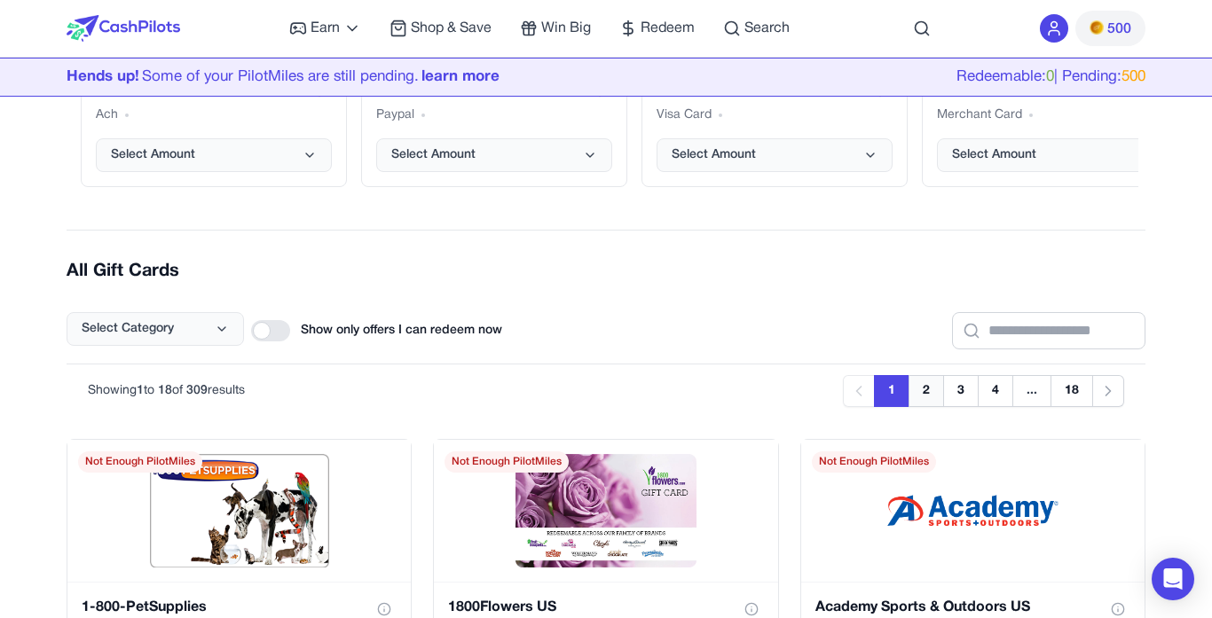
click at [926, 402] on button "2" at bounding box center [926, 391] width 35 height 32
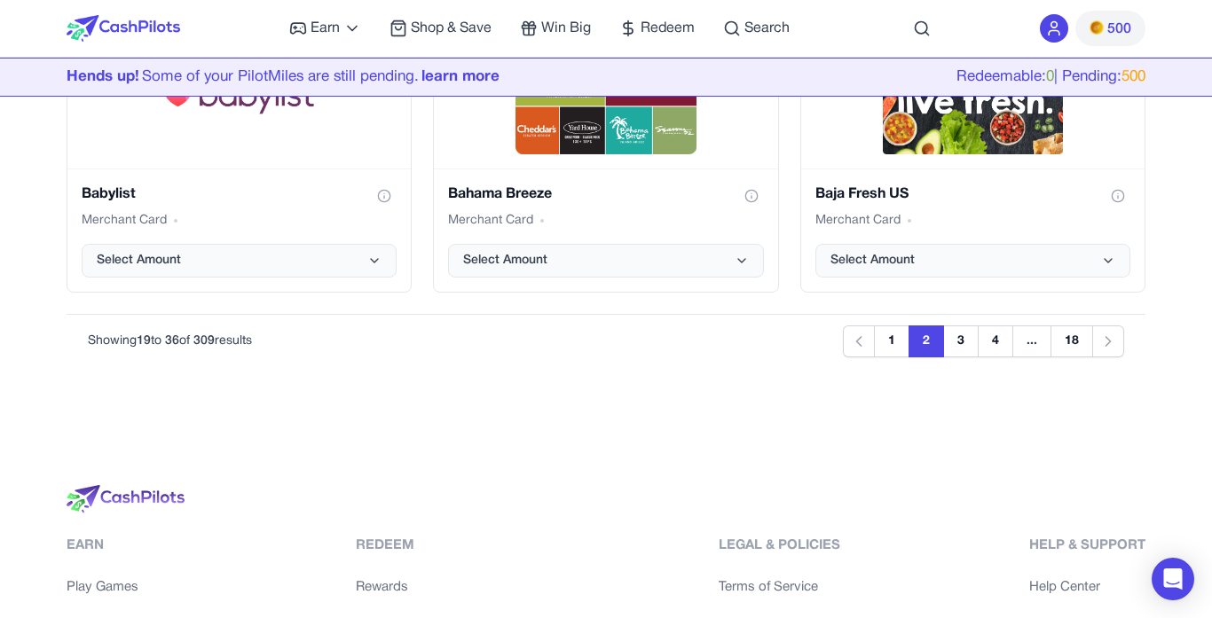
scroll to position [2334, 0]
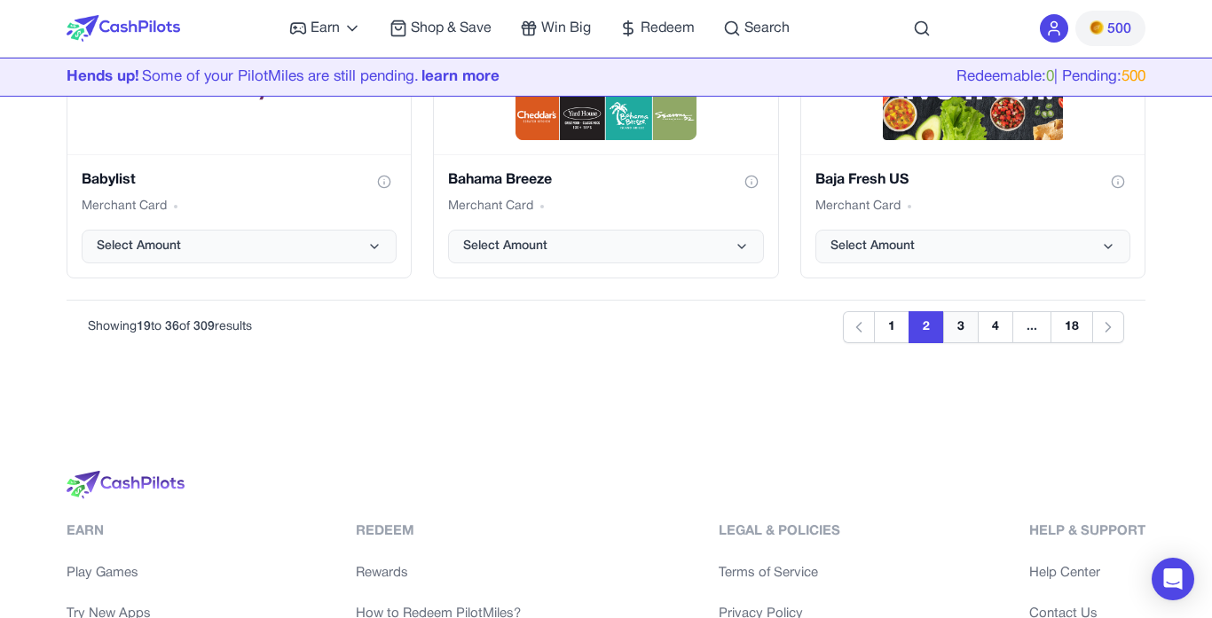
click at [964, 316] on button "3" at bounding box center [960, 327] width 35 height 32
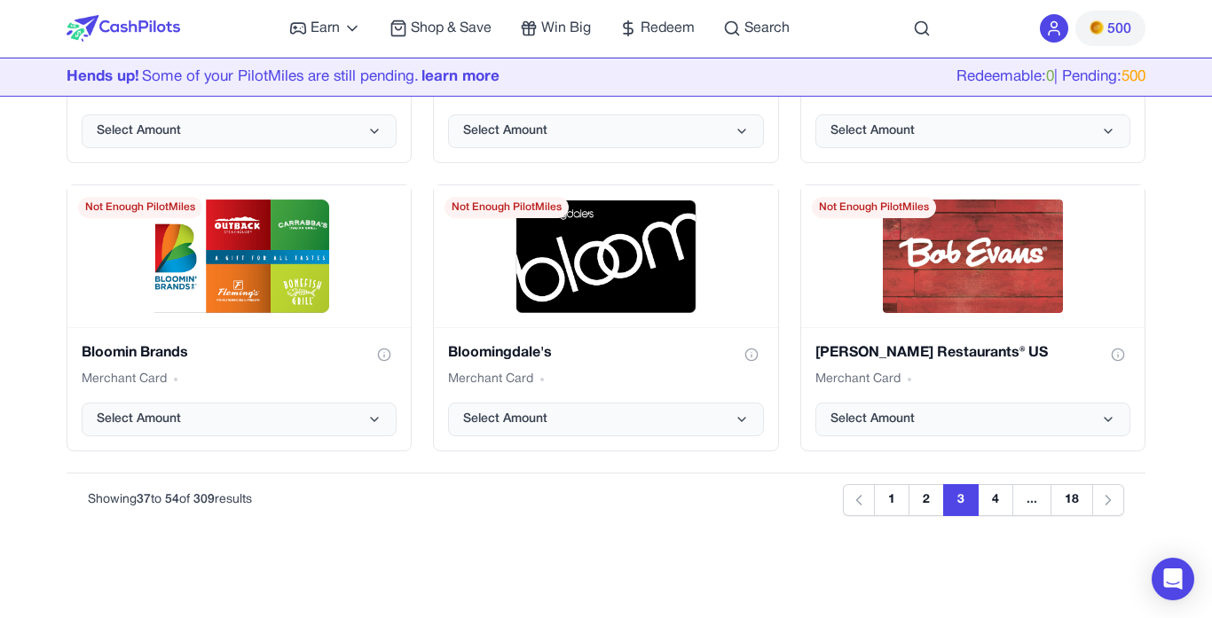
scroll to position [2165, 0]
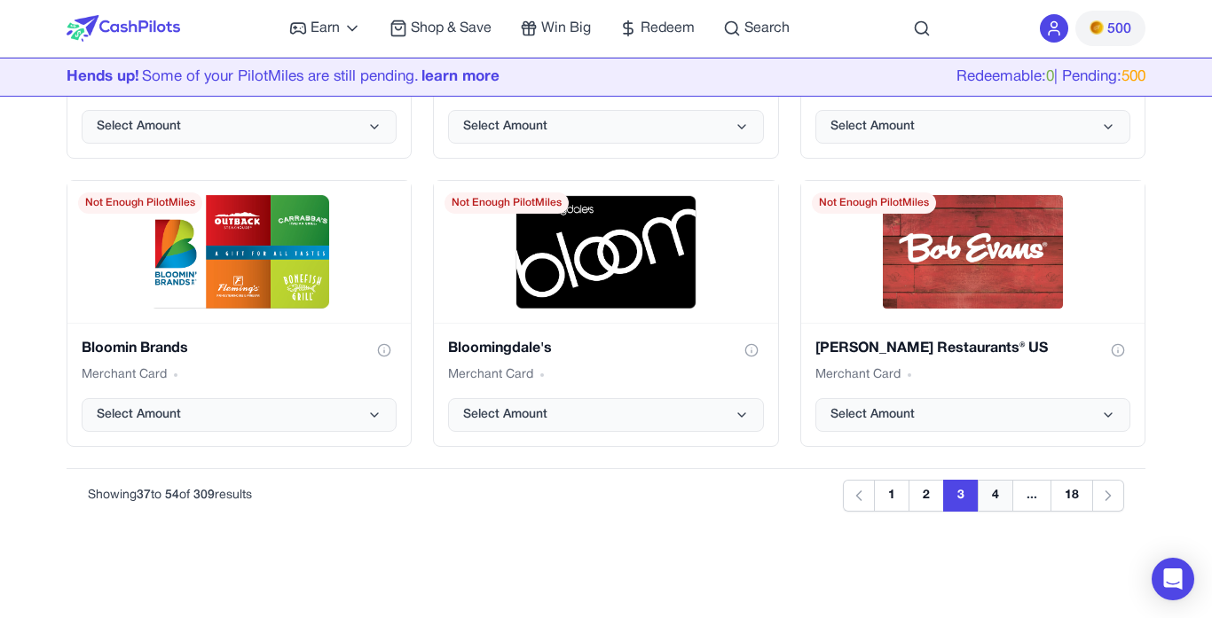
click at [995, 500] on button "4" at bounding box center [995, 496] width 35 height 32
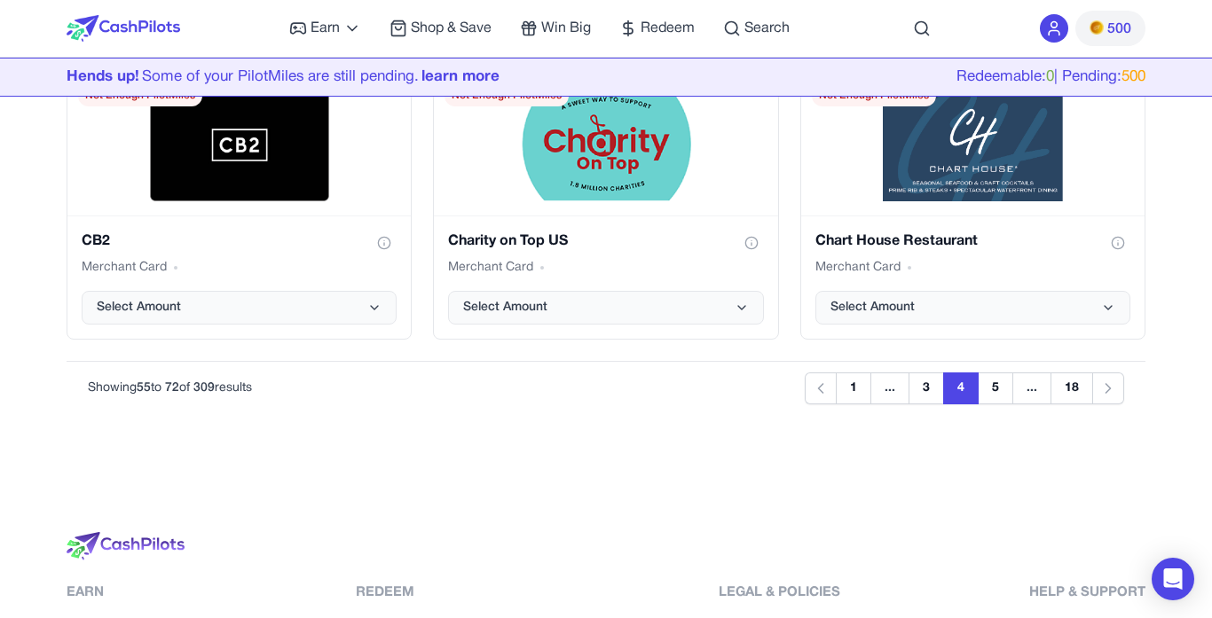
scroll to position [2316, 0]
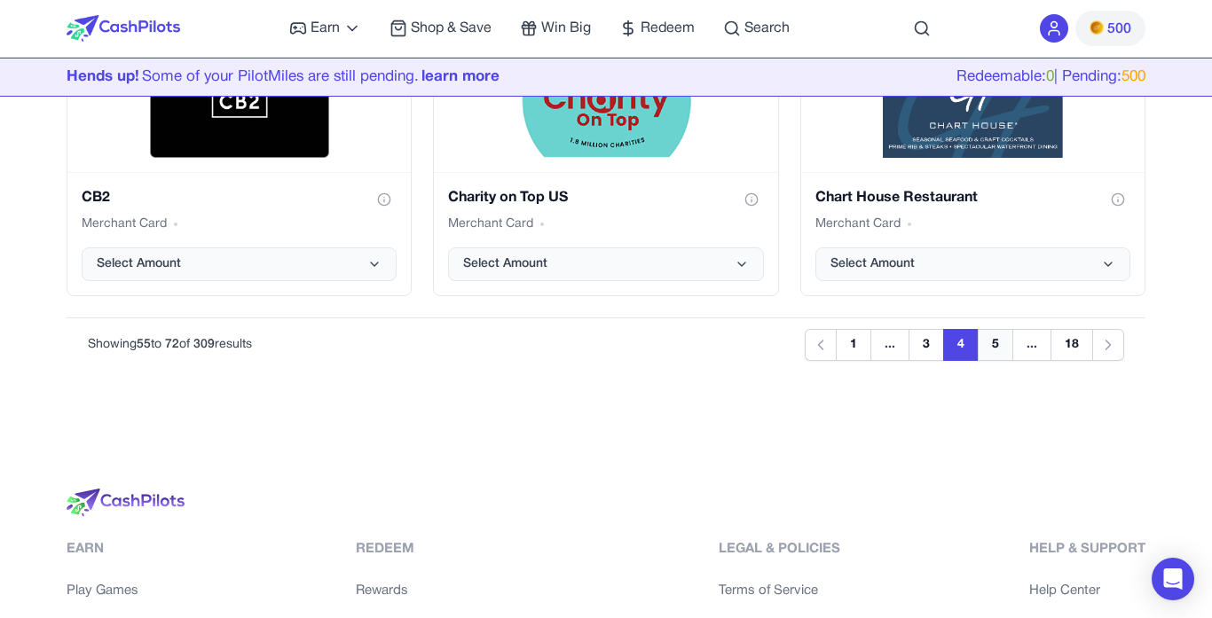
click at [995, 340] on button "5" at bounding box center [995, 345] width 35 height 32
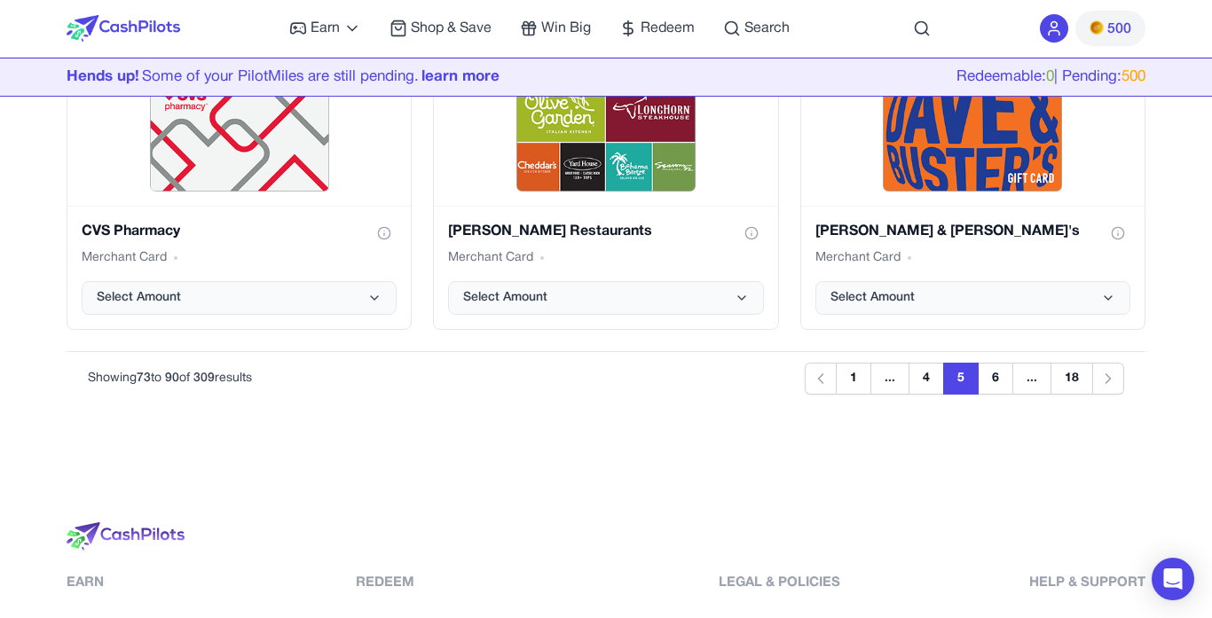
scroll to position [2306, 0]
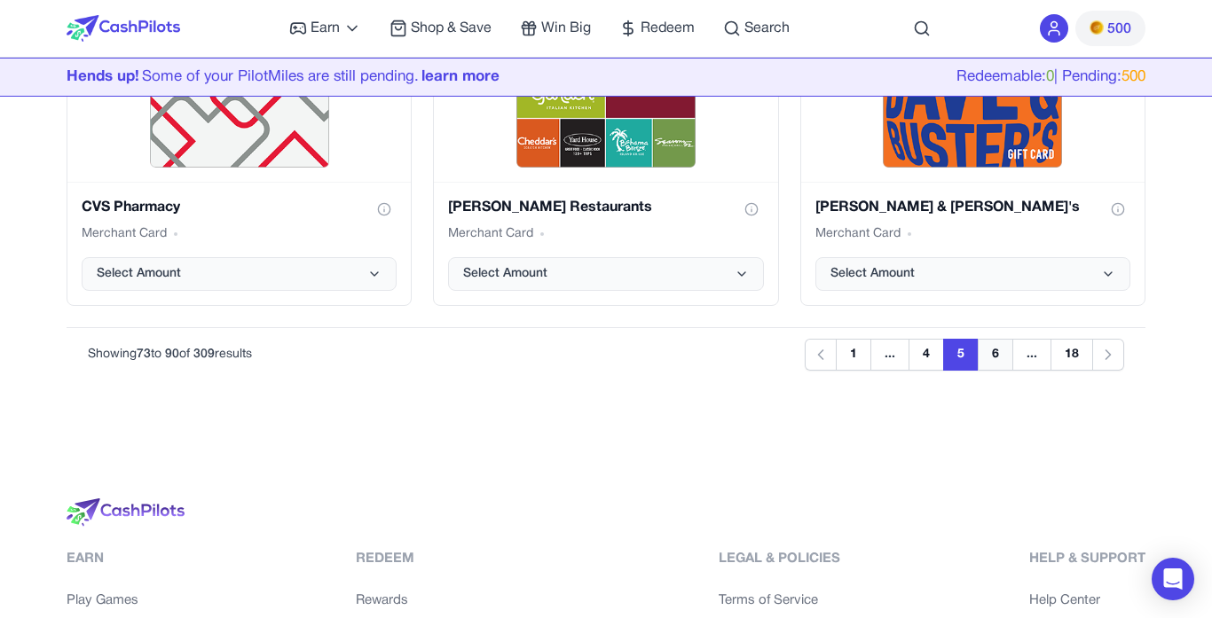
click at [986, 361] on button "6" at bounding box center [995, 355] width 35 height 32
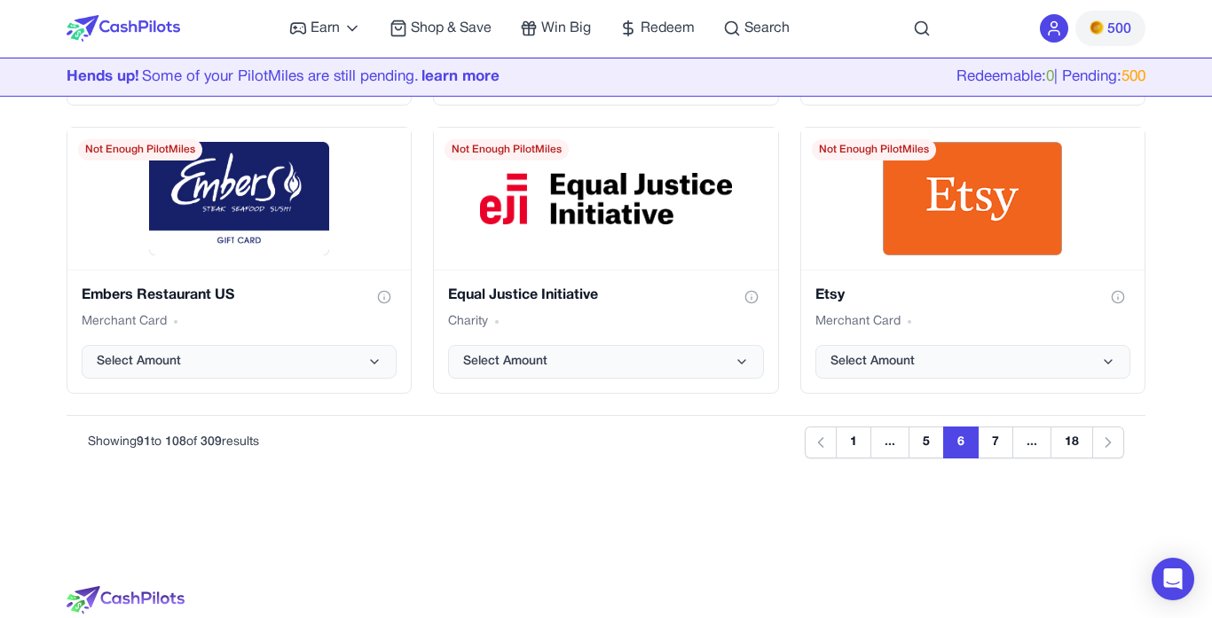
scroll to position [2295, 0]
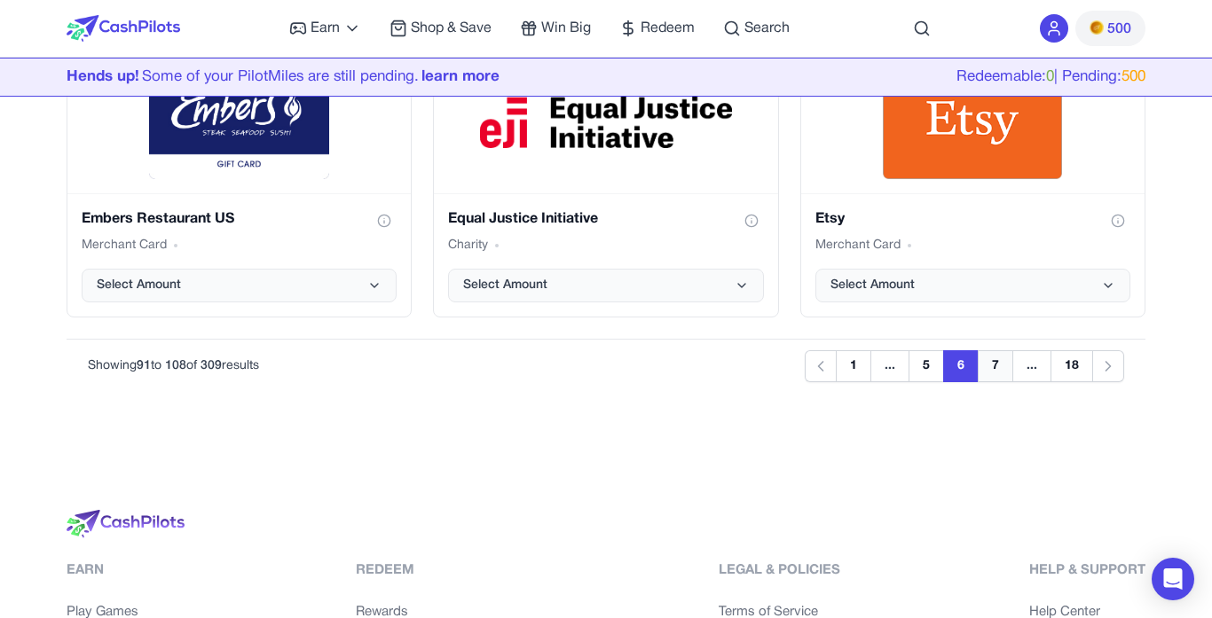
click at [990, 360] on button "7" at bounding box center [995, 367] width 35 height 32
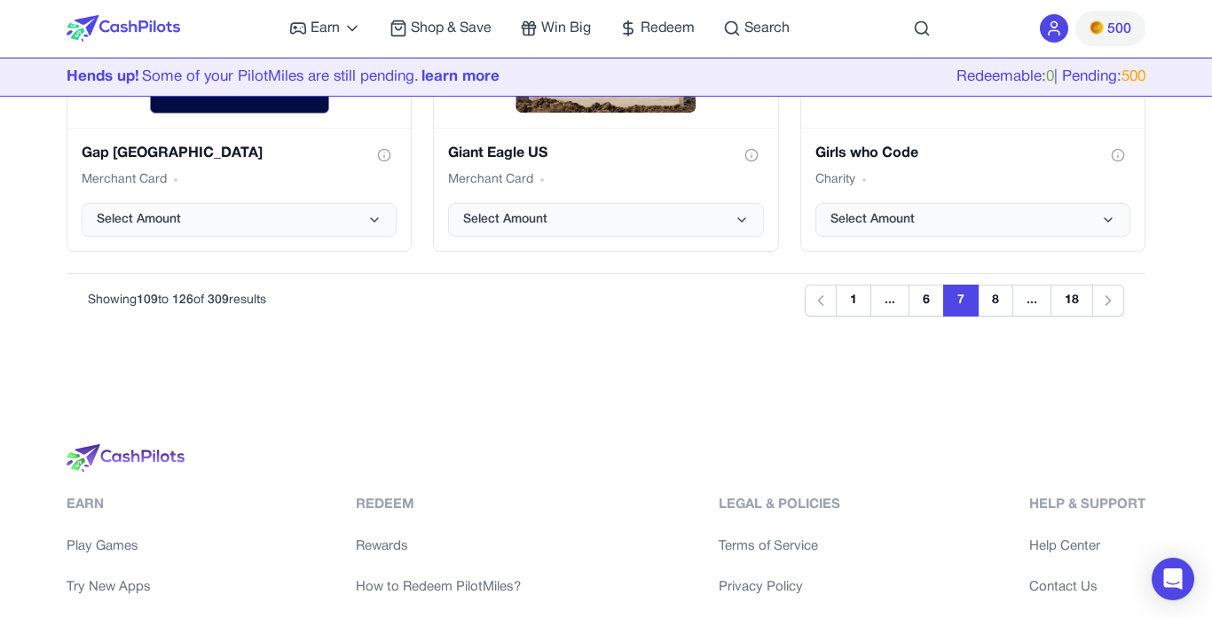
scroll to position [2365, 0]
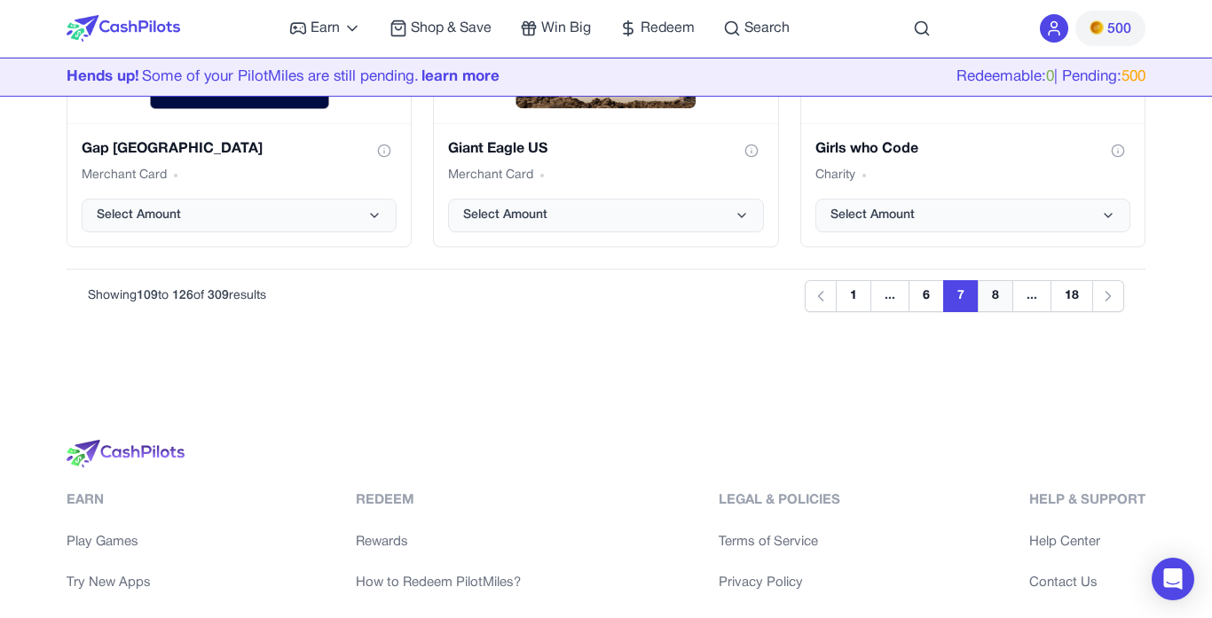
click at [1003, 309] on button "8" at bounding box center [995, 296] width 35 height 32
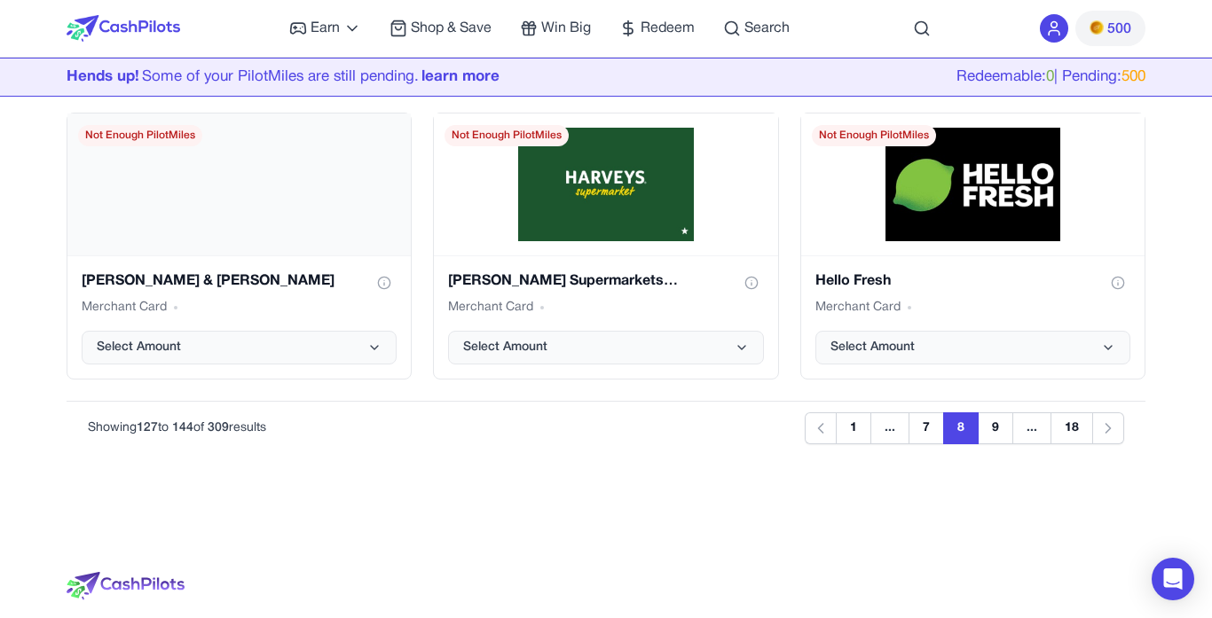
scroll to position [2238, 0]
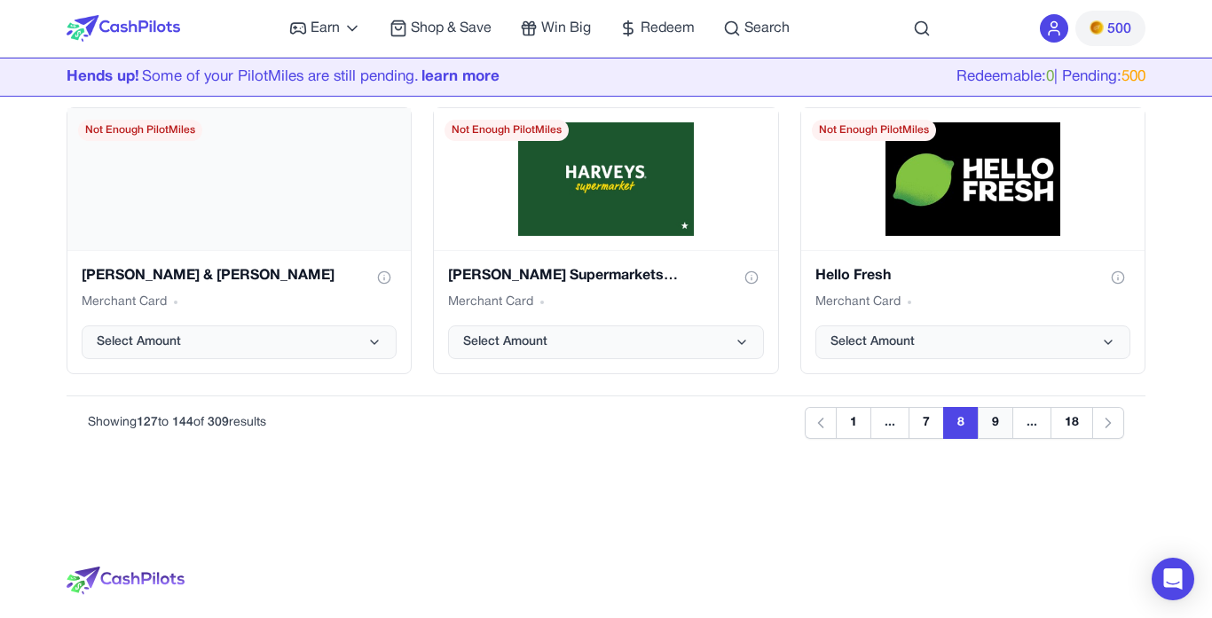
click at [990, 424] on button "9" at bounding box center [995, 423] width 35 height 32
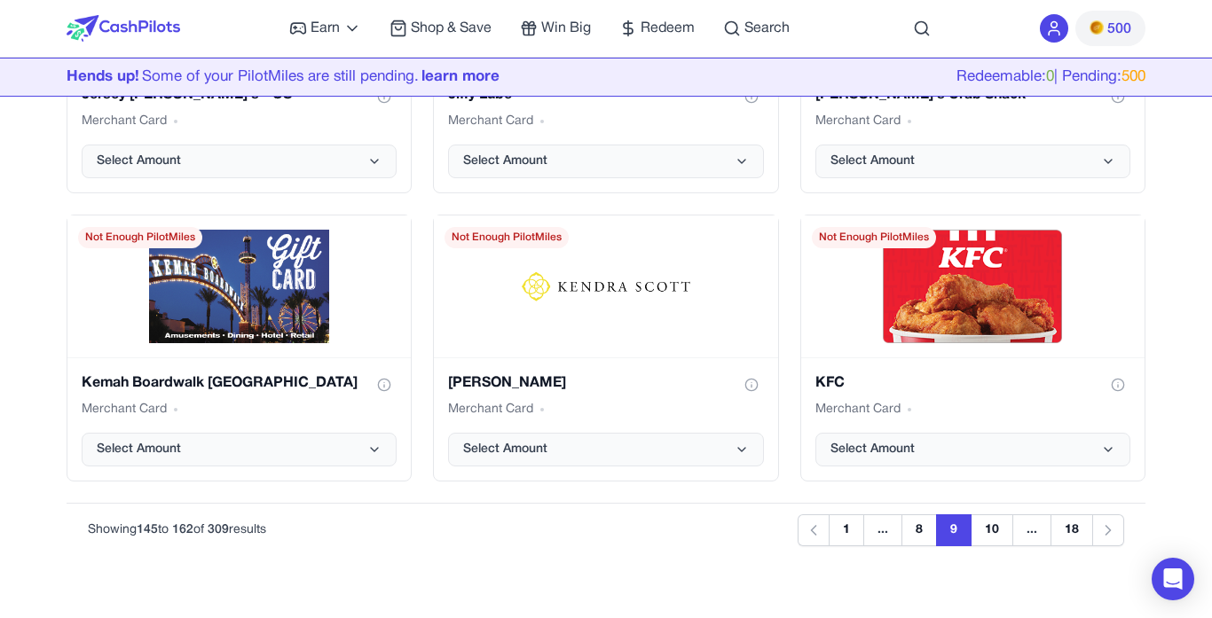
scroll to position [2146, 0]
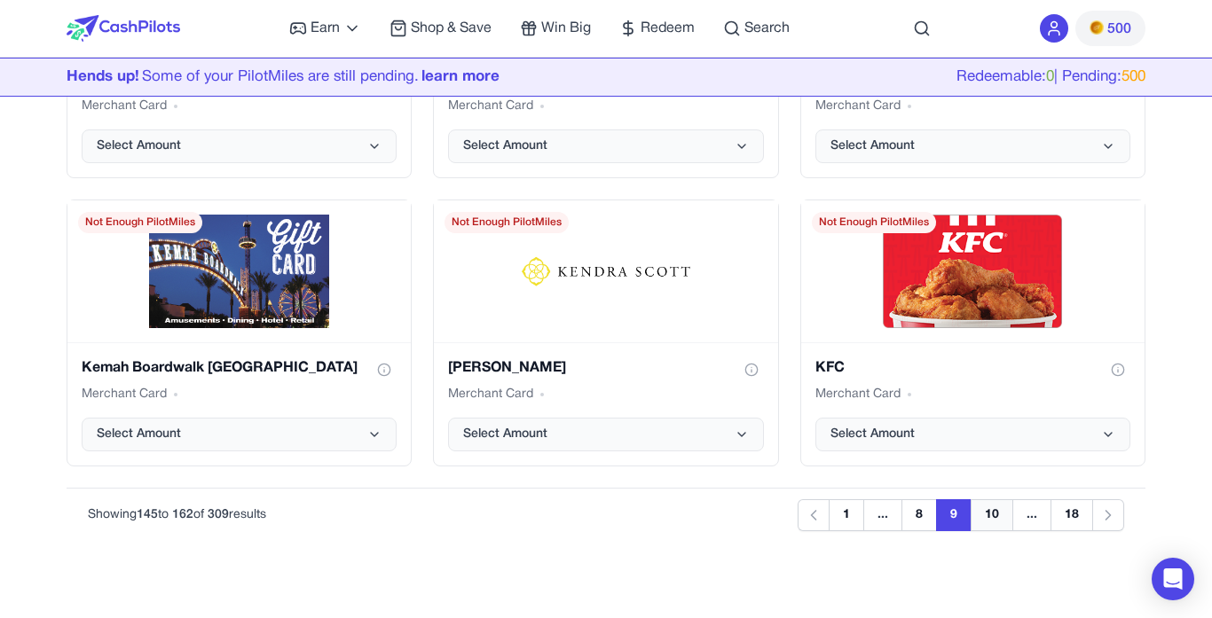
click at [1007, 522] on button "10" at bounding box center [992, 516] width 43 height 32
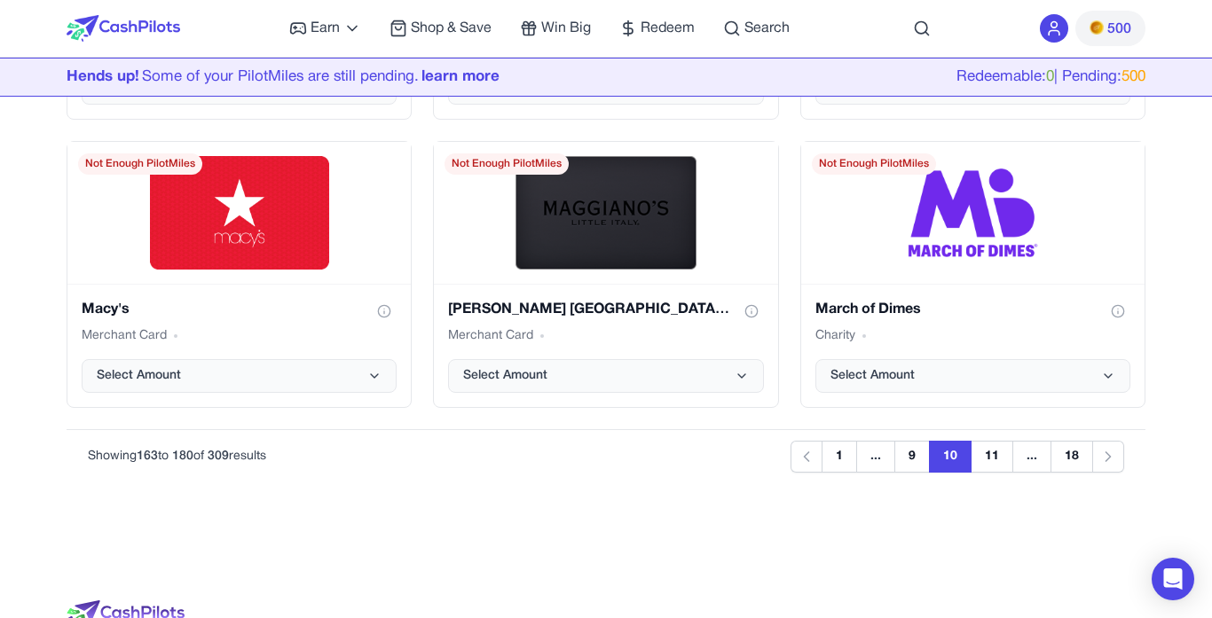
scroll to position [2214, 0]
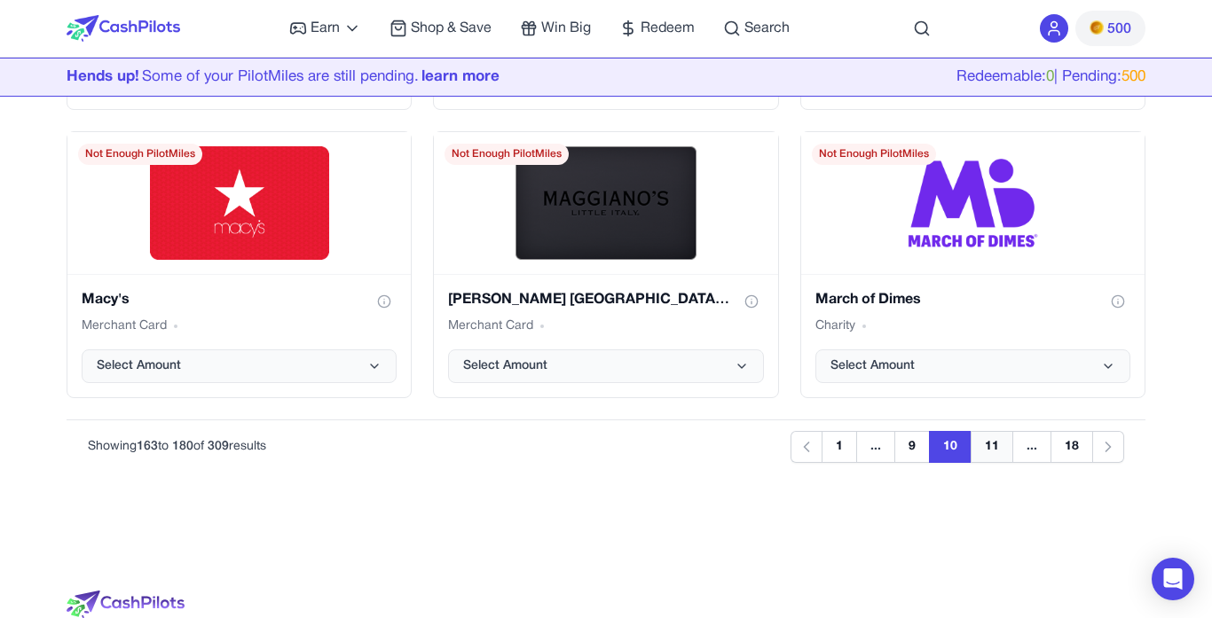
click at [1008, 445] on button "11" at bounding box center [992, 447] width 43 height 32
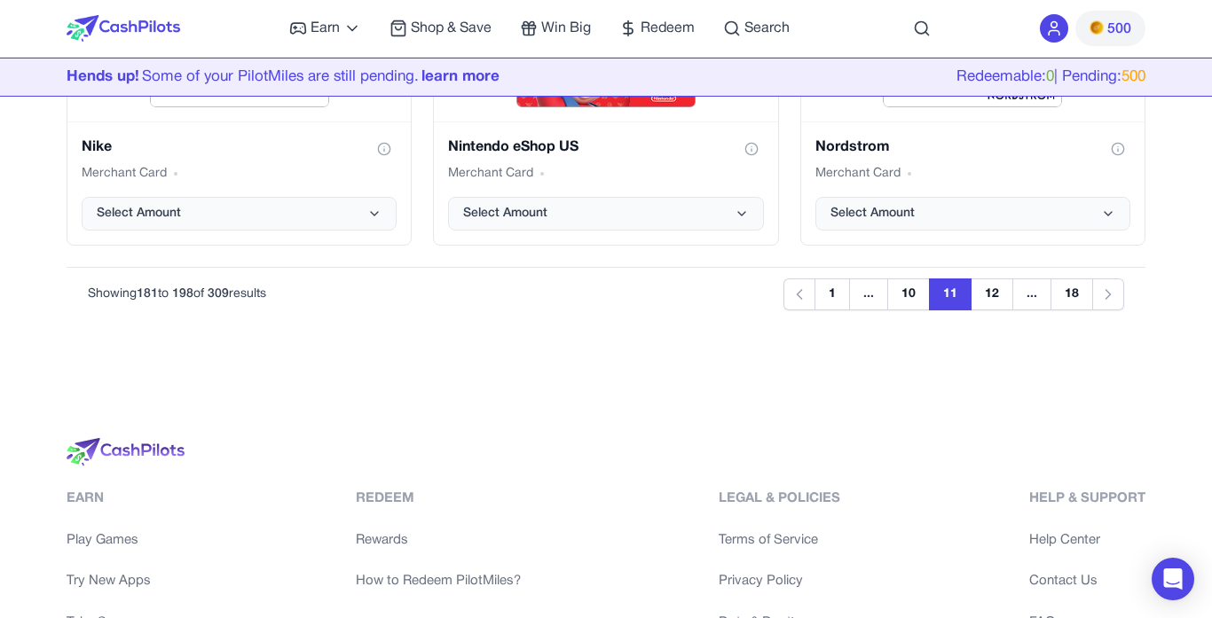
scroll to position [2371, 0]
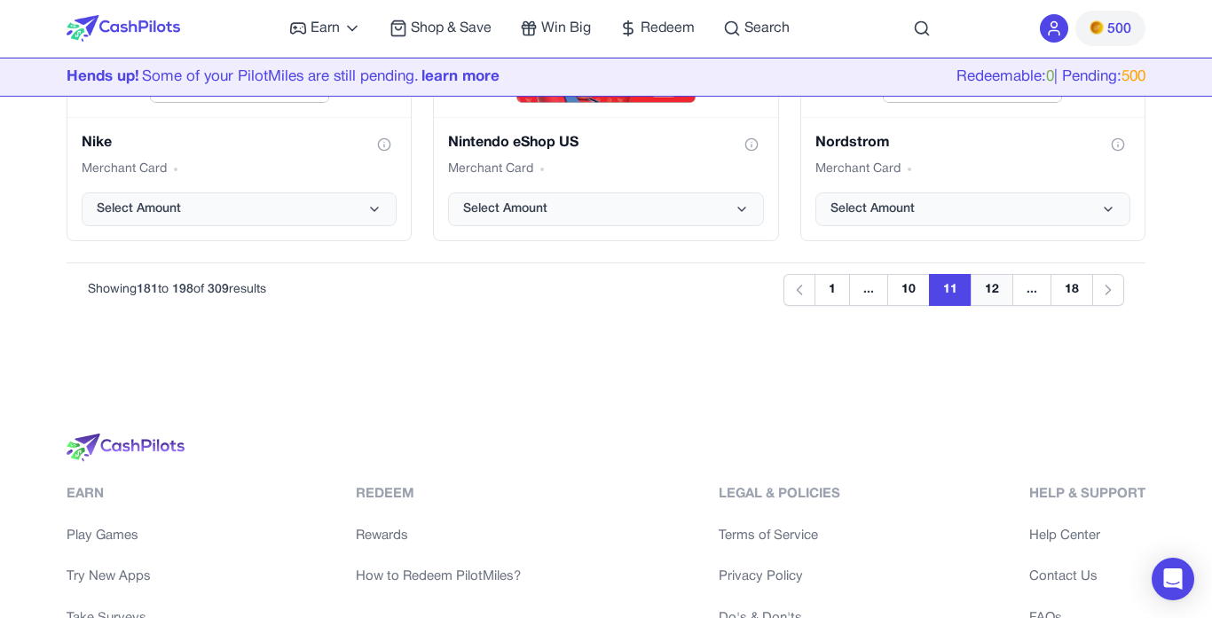
click at [1002, 295] on button "12" at bounding box center [992, 290] width 43 height 32
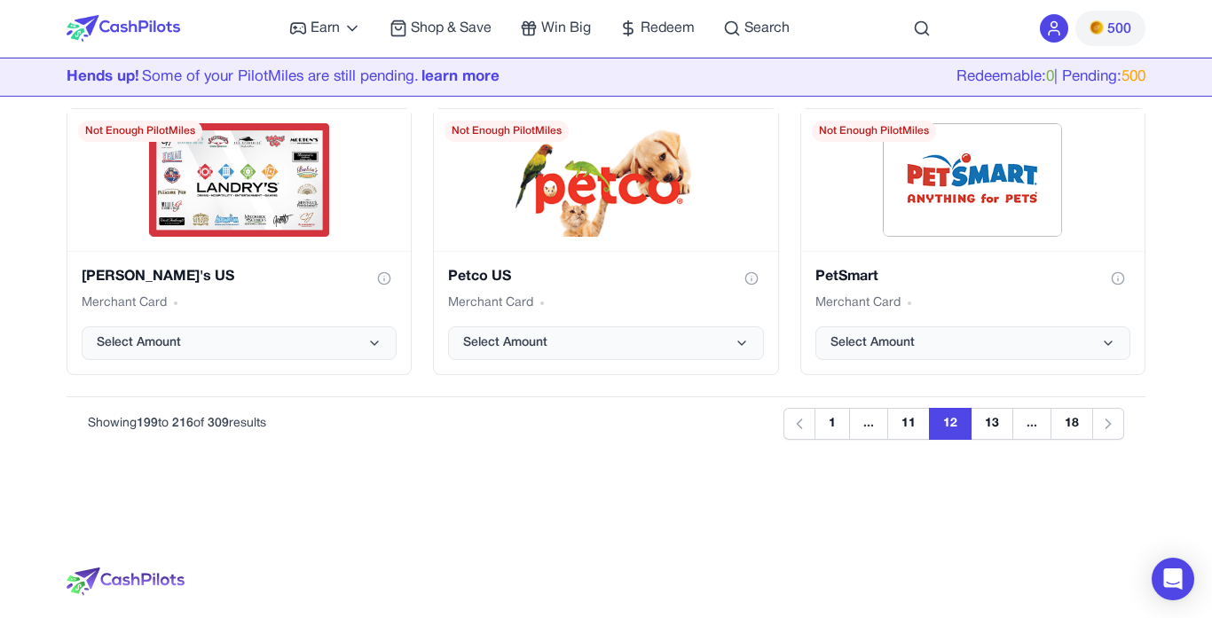
scroll to position [2247, 0]
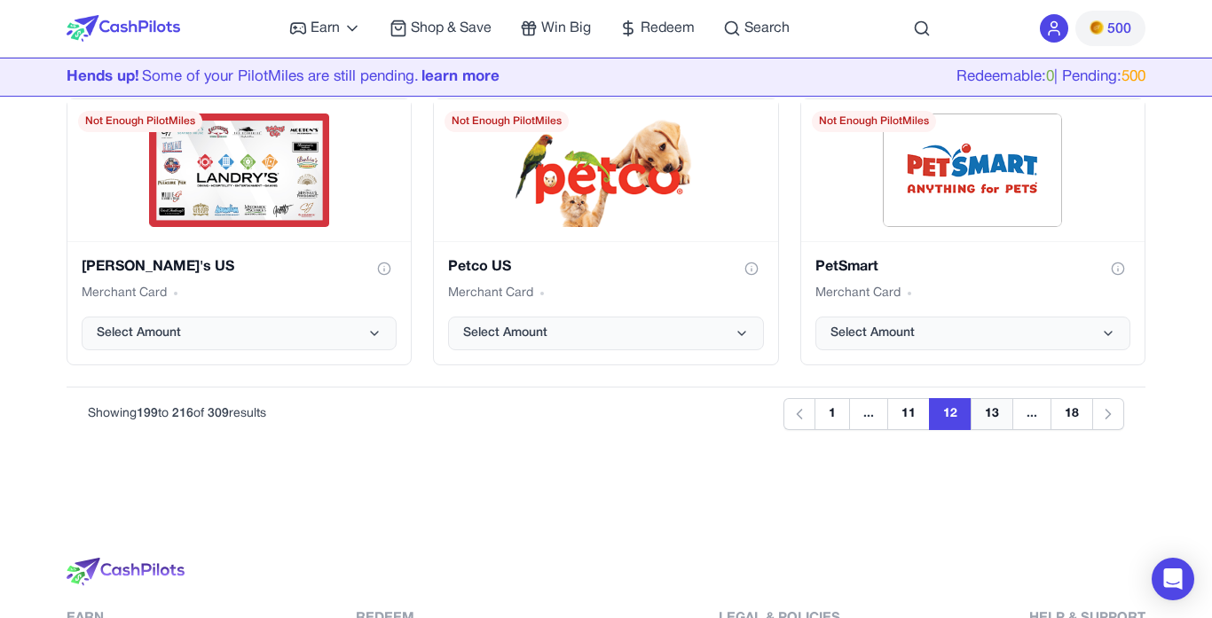
click at [986, 415] on button "13" at bounding box center [992, 414] width 43 height 32
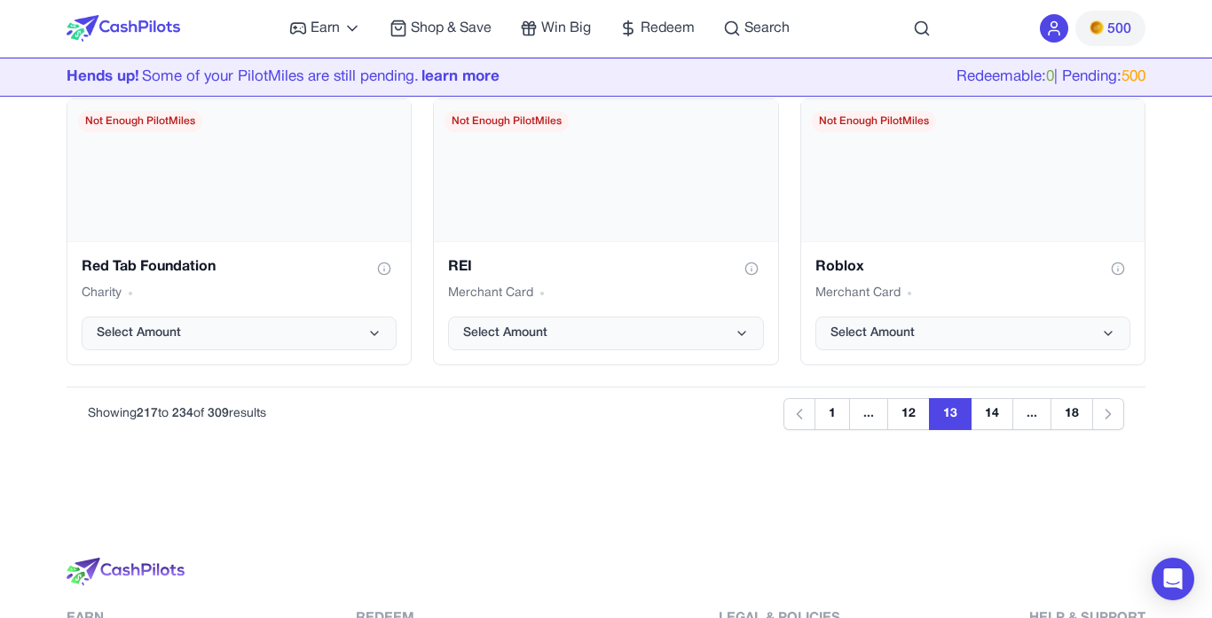
scroll to position [723, 0]
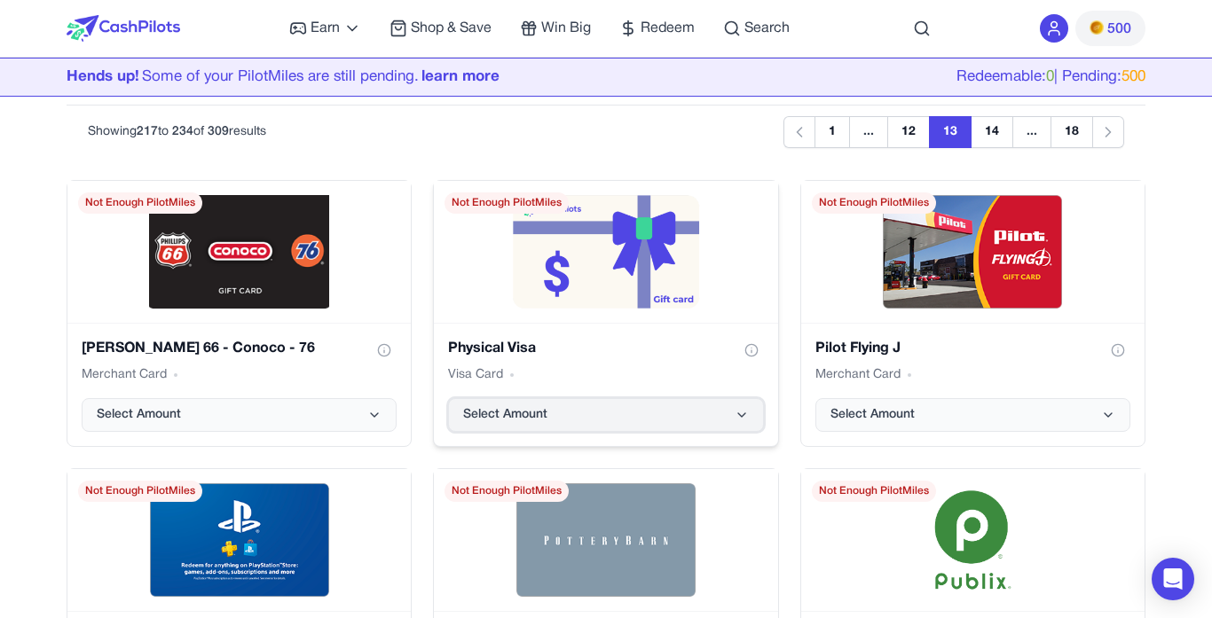
click at [686, 421] on button "Select Amount" at bounding box center [605, 415] width 315 height 34
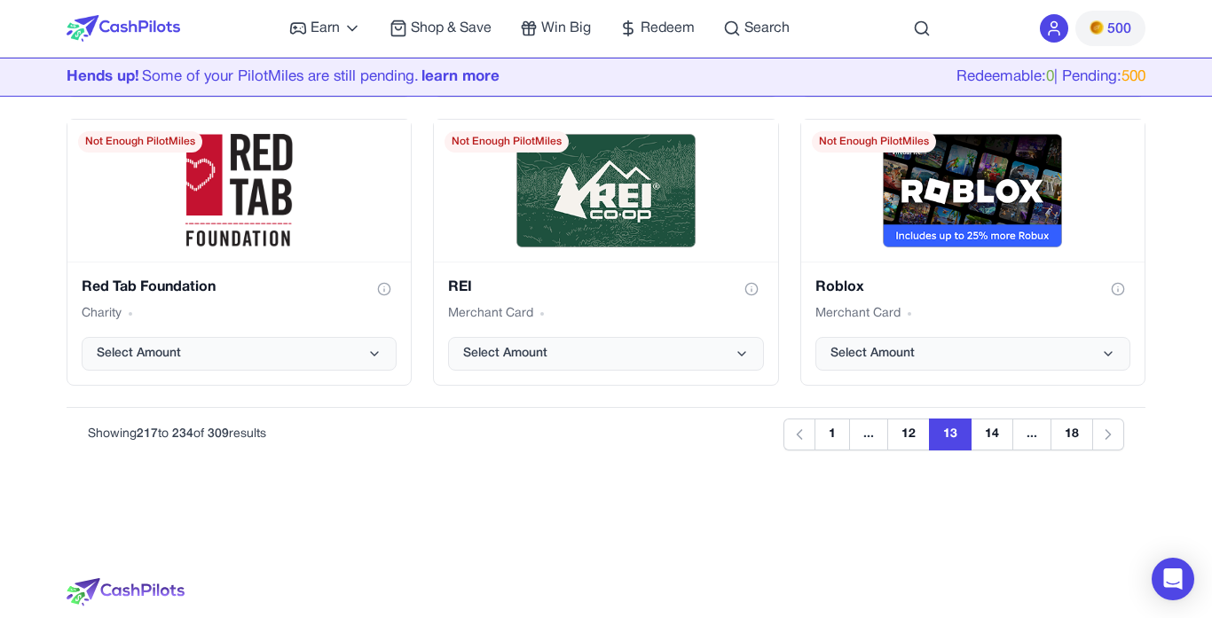
scroll to position [2231, 0]
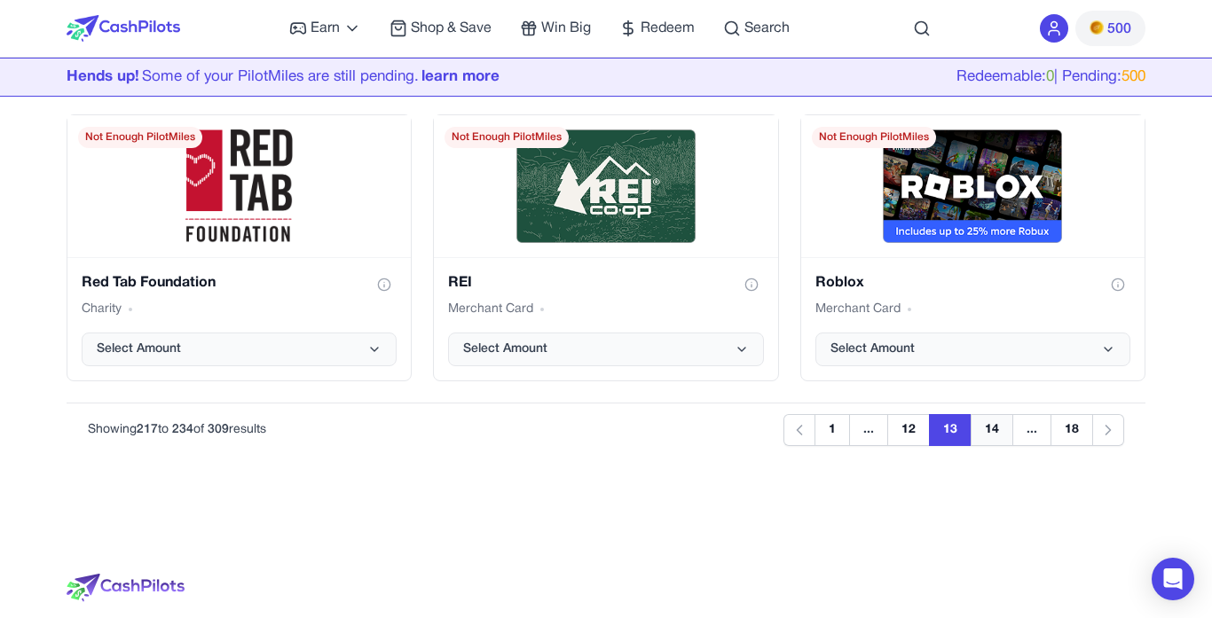
click at [991, 430] on button "14" at bounding box center [992, 430] width 43 height 32
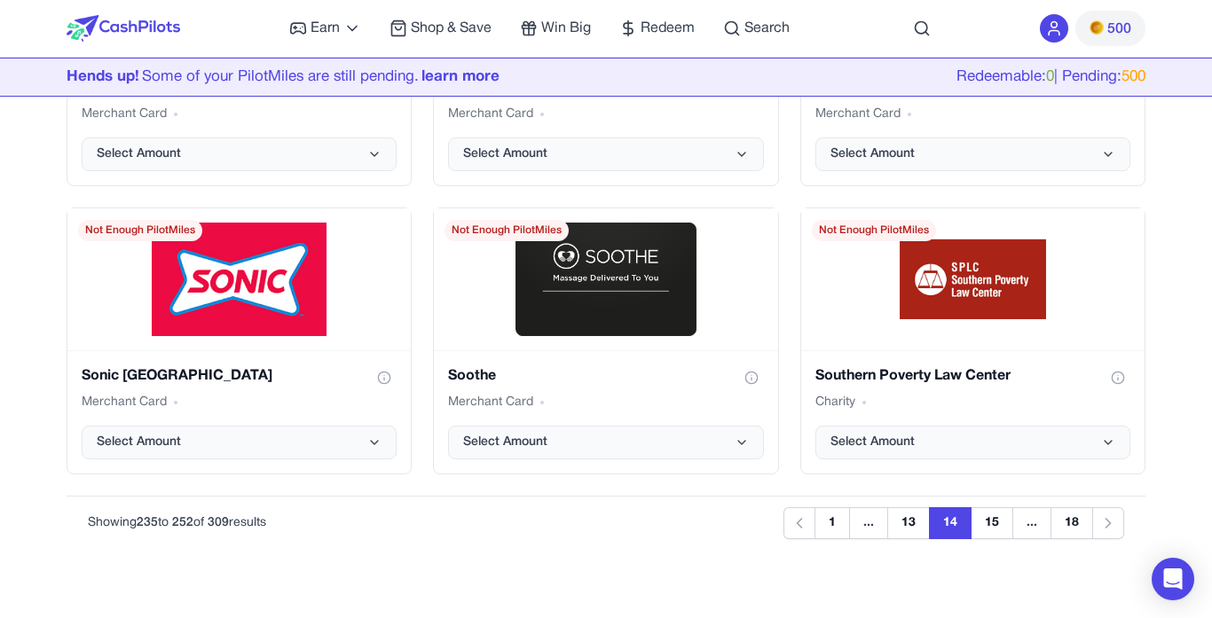
scroll to position [2367, 0]
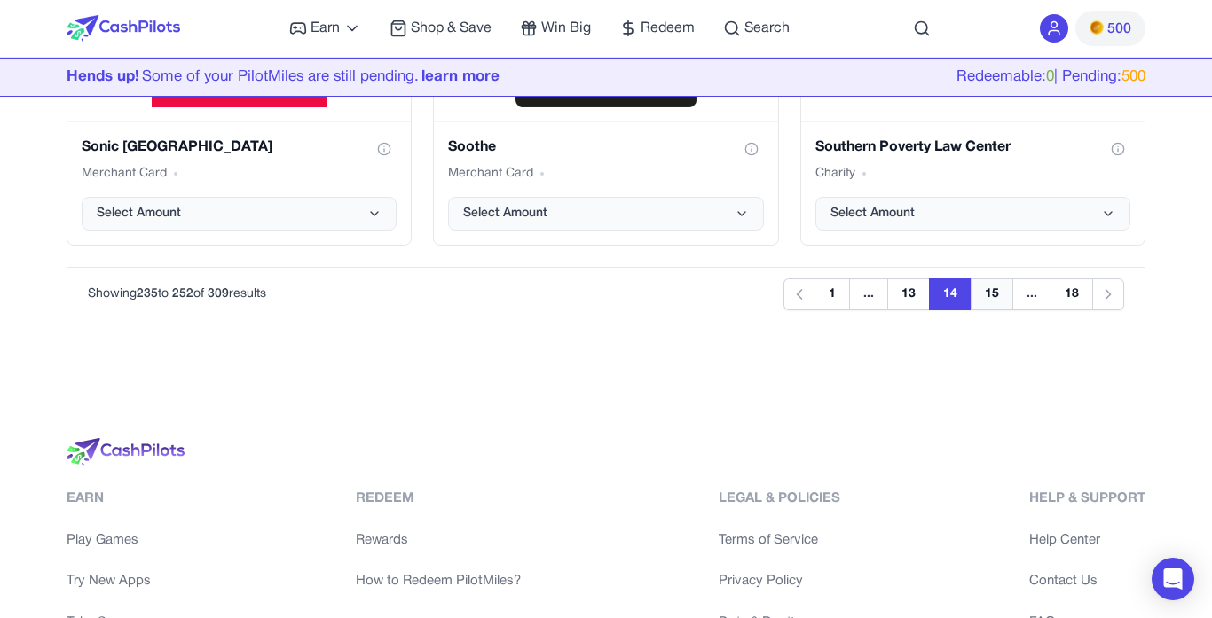
click at [996, 297] on button "15" at bounding box center [992, 295] width 43 height 32
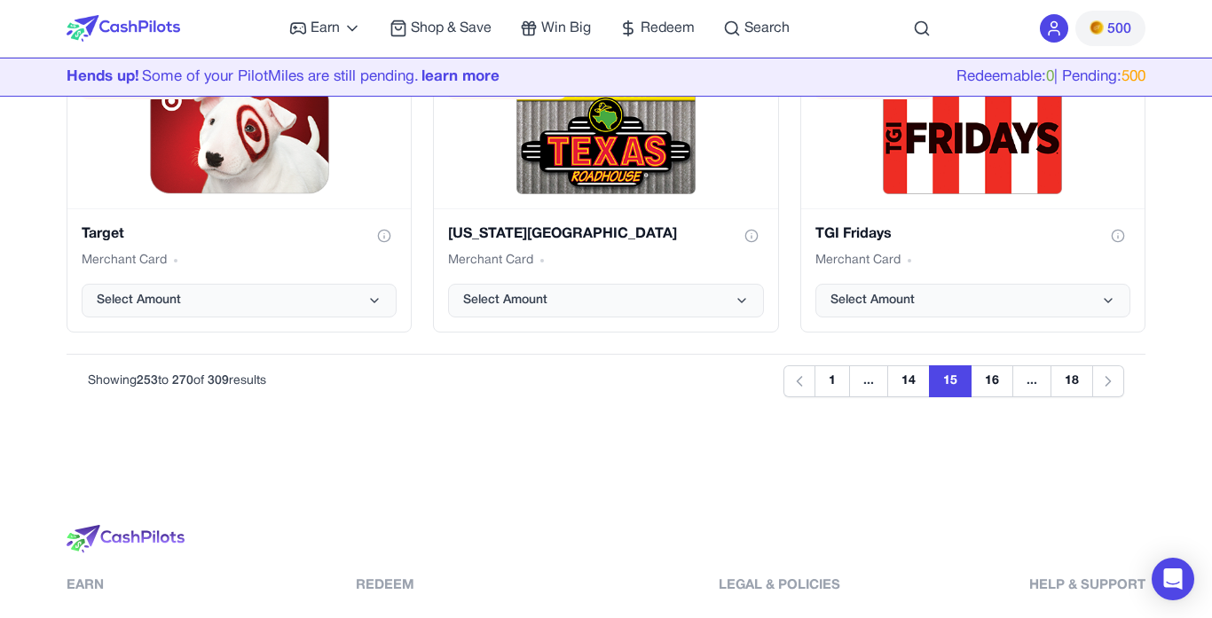
scroll to position [2285, 0]
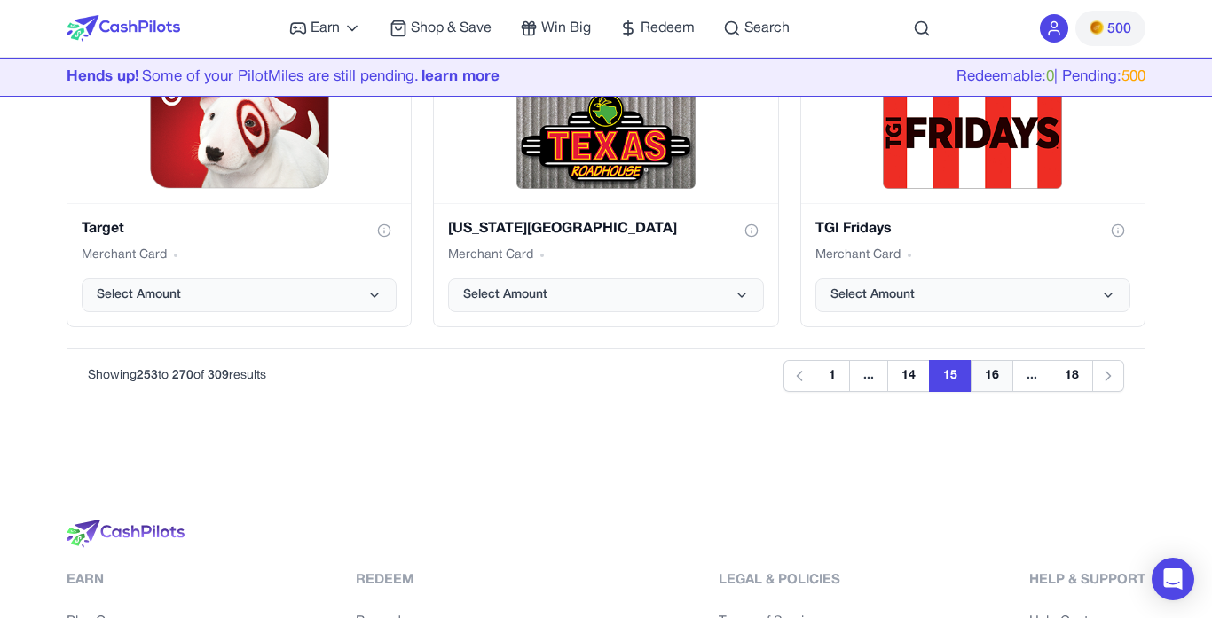
click at [989, 371] on button "16" at bounding box center [992, 376] width 43 height 32
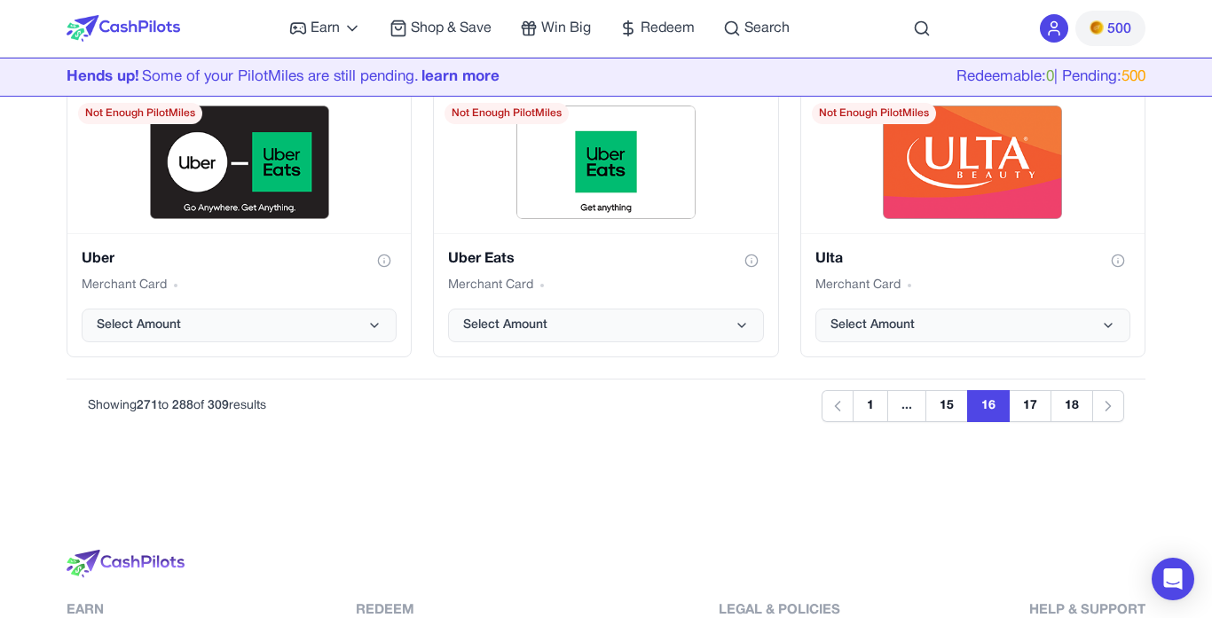
scroll to position [2279, 0]
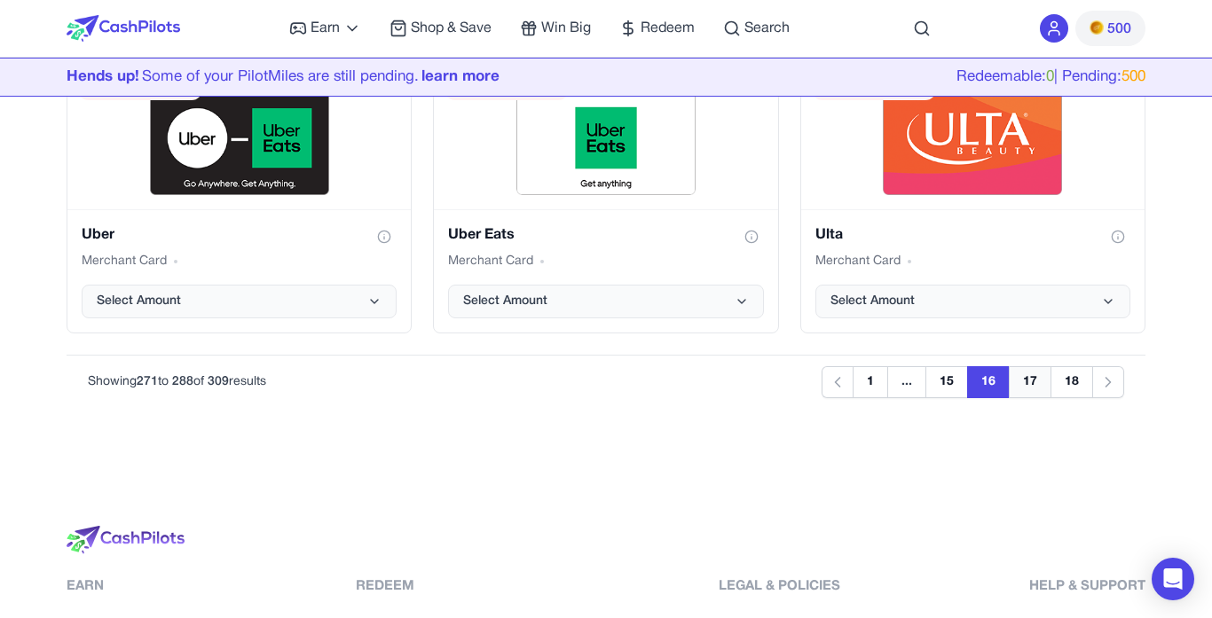
click at [1034, 392] on button "17" at bounding box center [1030, 382] width 43 height 32
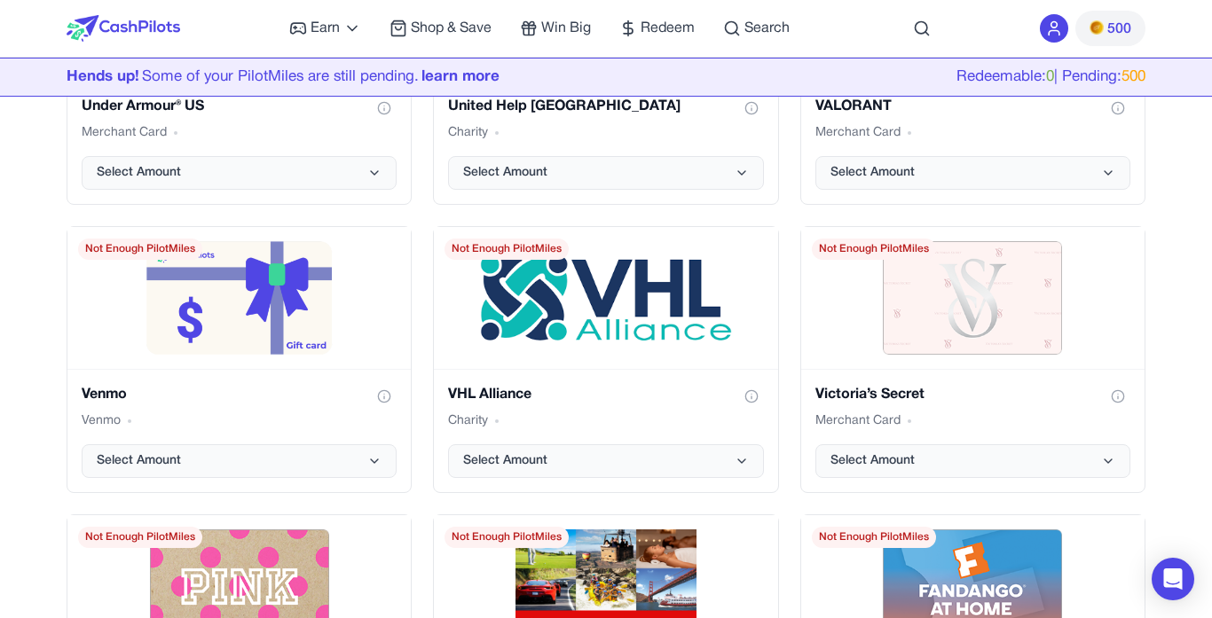
scroll to position [971, 0]
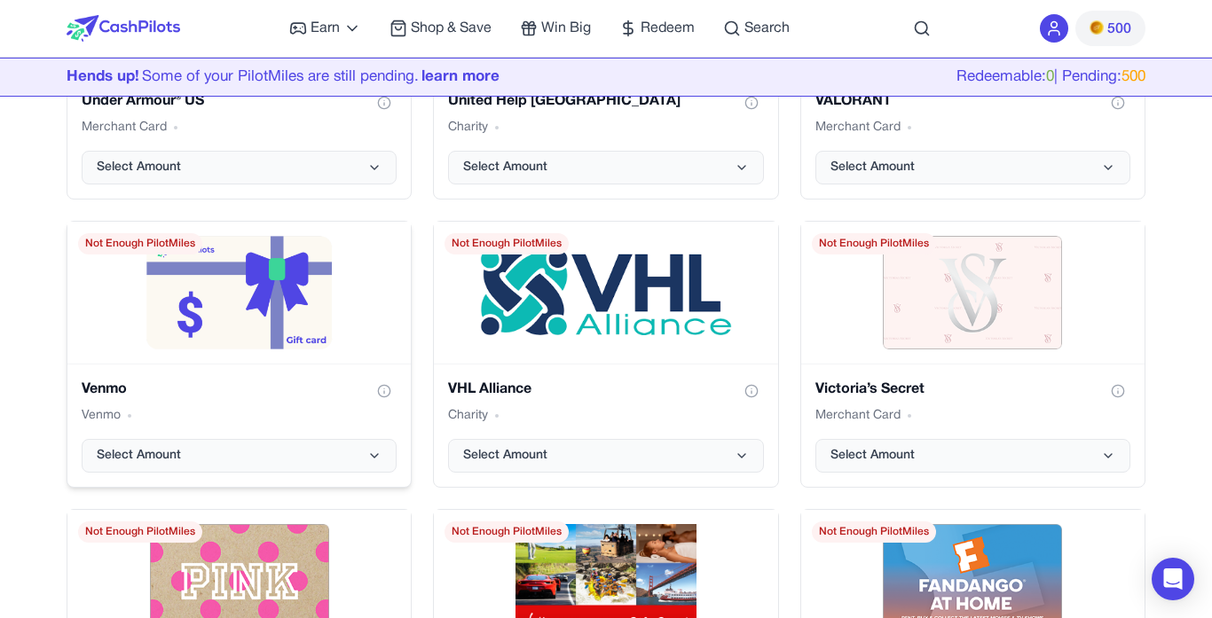
click at [335, 353] on div "Venmo gift card" at bounding box center [238, 293] width 343 height 142
